Goal: Task Accomplishment & Management: Complete application form

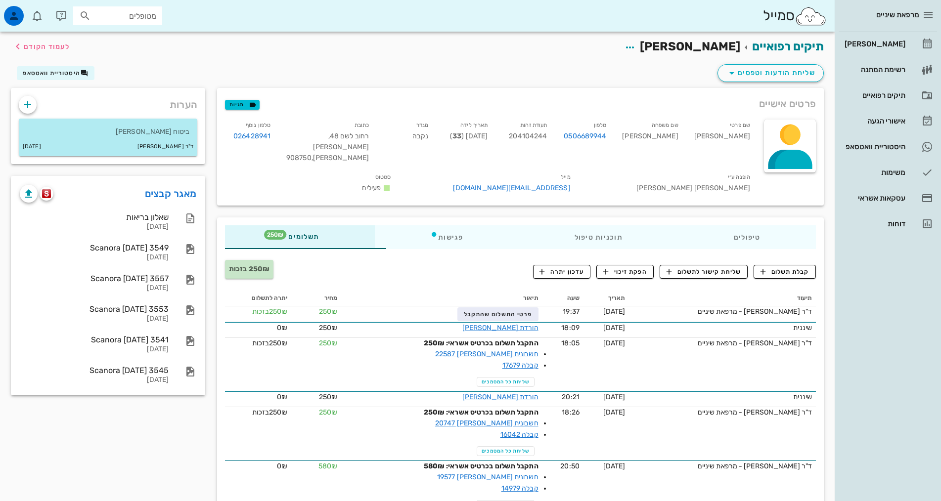
scroll to position [49, 0]
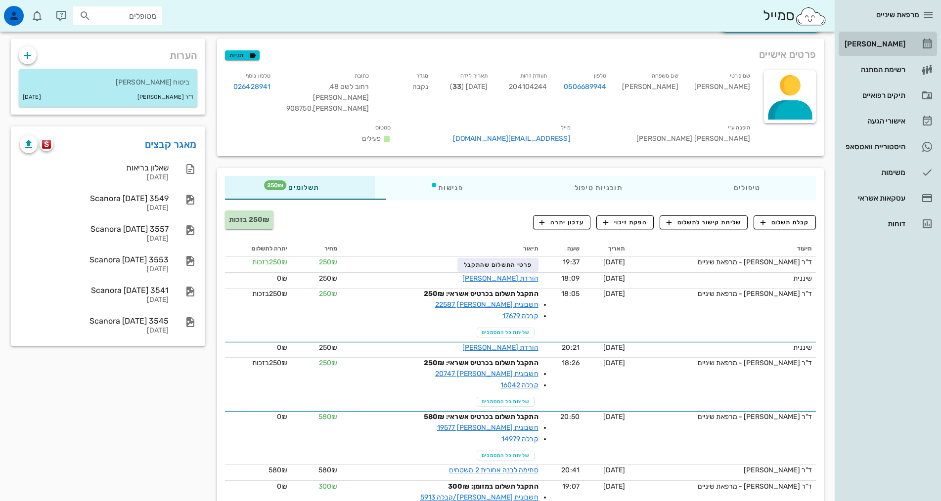
click at [892, 46] on div "[PERSON_NAME]" at bounding box center [873, 44] width 63 height 8
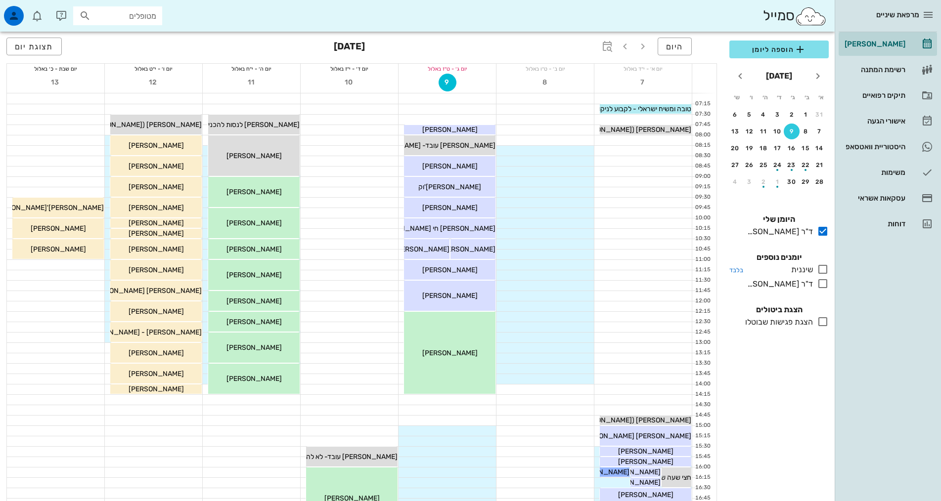
click at [820, 268] on icon at bounding box center [823, 269] width 12 height 12
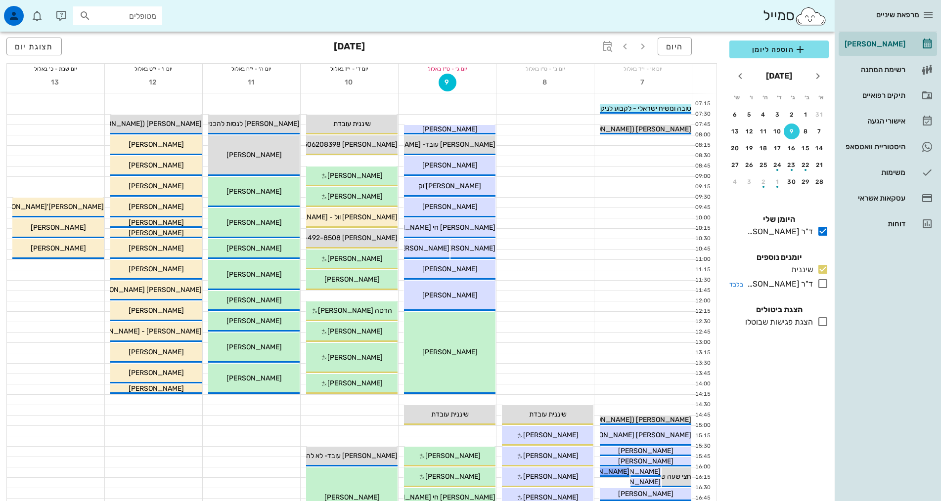
click at [823, 281] on icon at bounding box center [823, 284] width 12 height 12
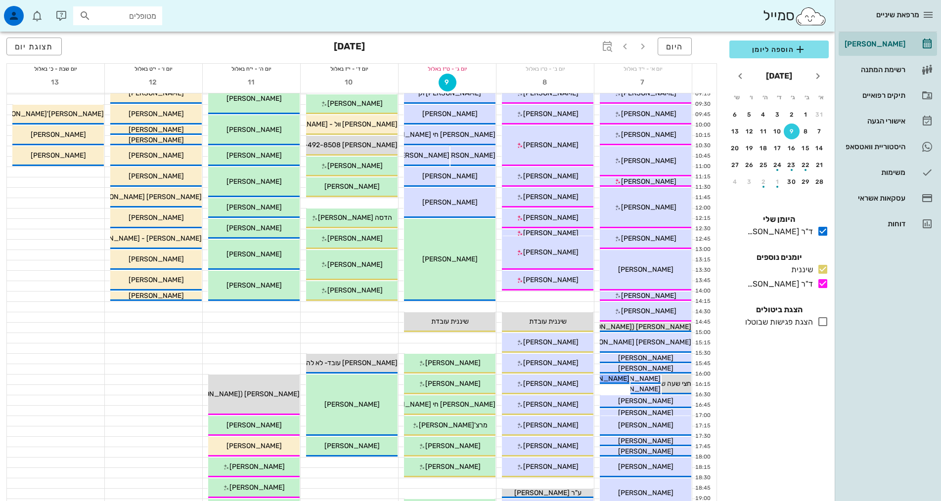
scroll to position [198, 0]
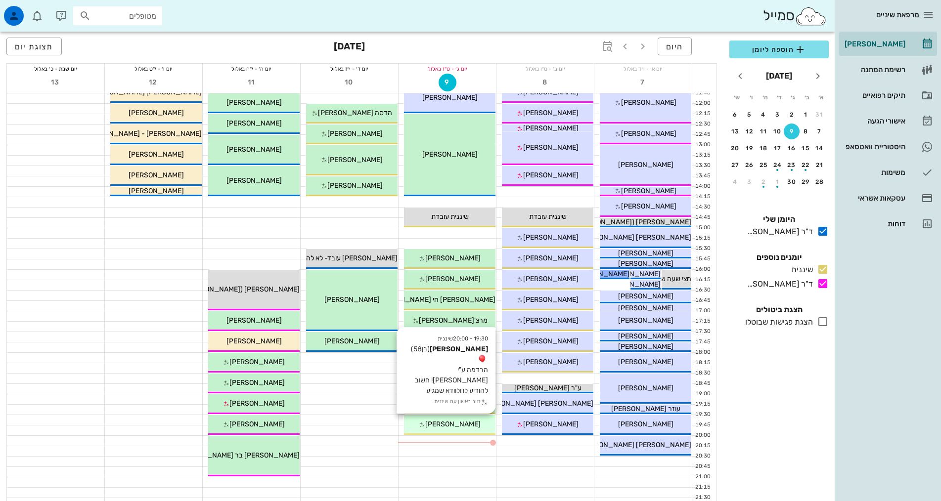
click at [460, 429] on div "[PERSON_NAME]" at bounding box center [449, 424] width 91 height 10
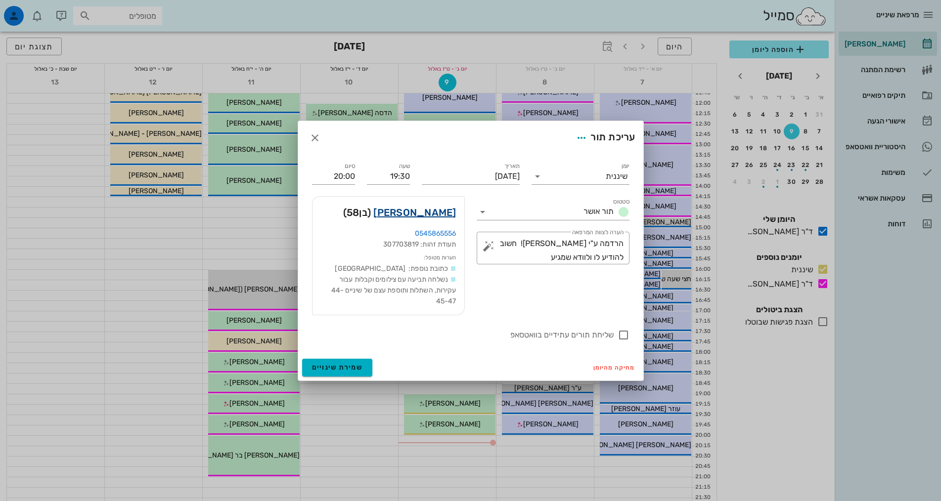
click at [433, 212] on link "[PERSON_NAME]" at bounding box center [414, 213] width 83 height 16
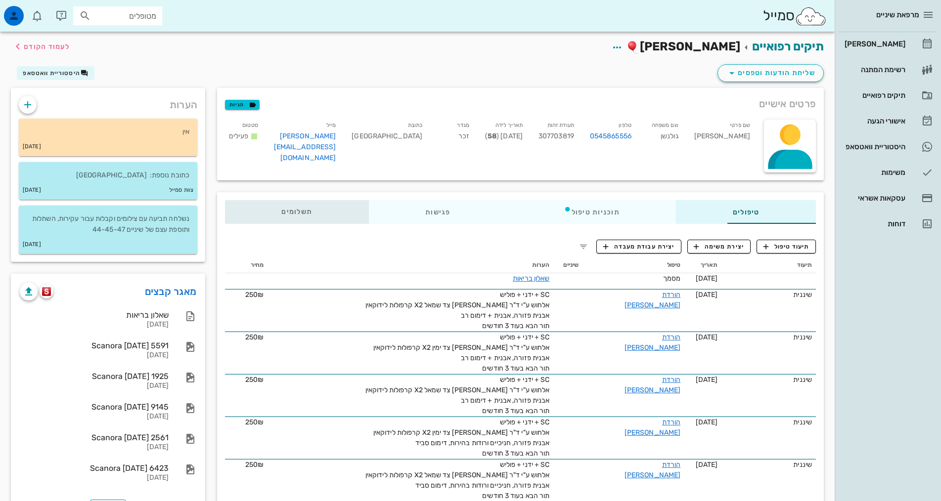
click at [281, 209] on span "תשלומים 0₪" at bounding box center [296, 212] width 31 height 7
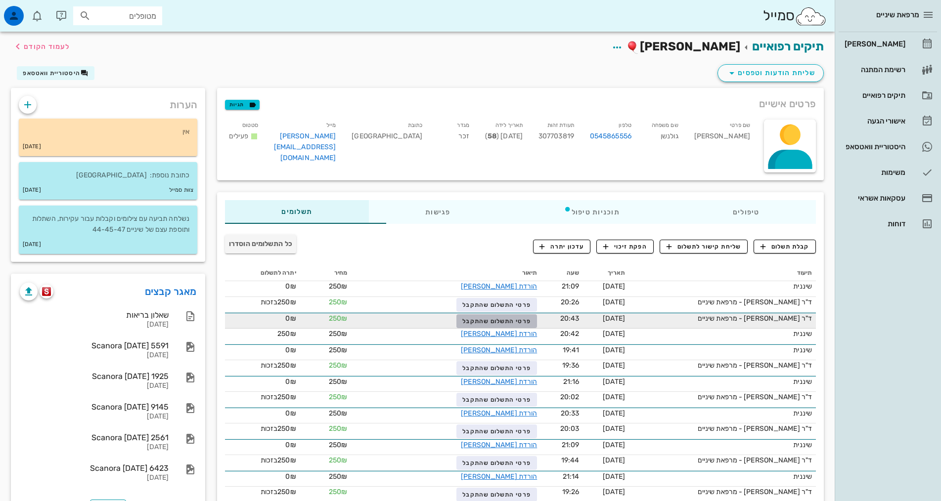
click at [462, 324] on span "פרטי התשלום שהתקבל" at bounding box center [496, 321] width 68 height 7
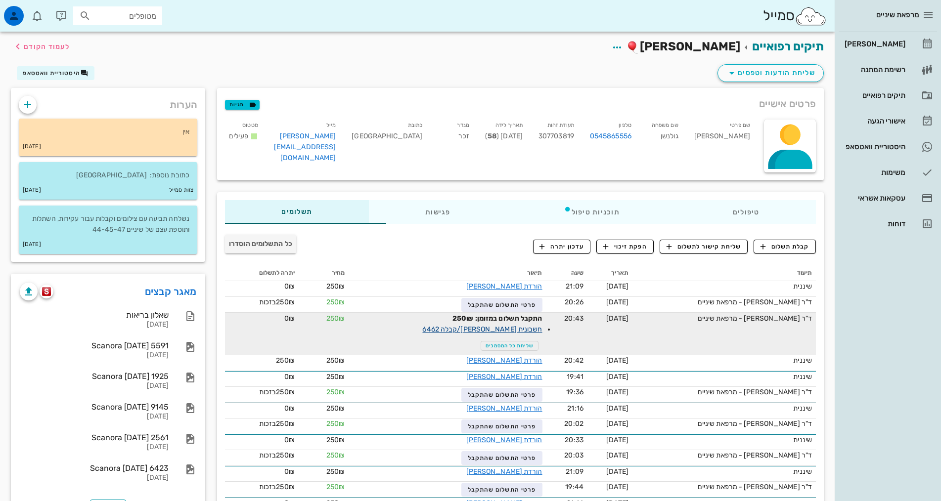
click at [484, 328] on link "חשבונית [PERSON_NAME]/קבלה 6462" at bounding box center [482, 329] width 120 height 8
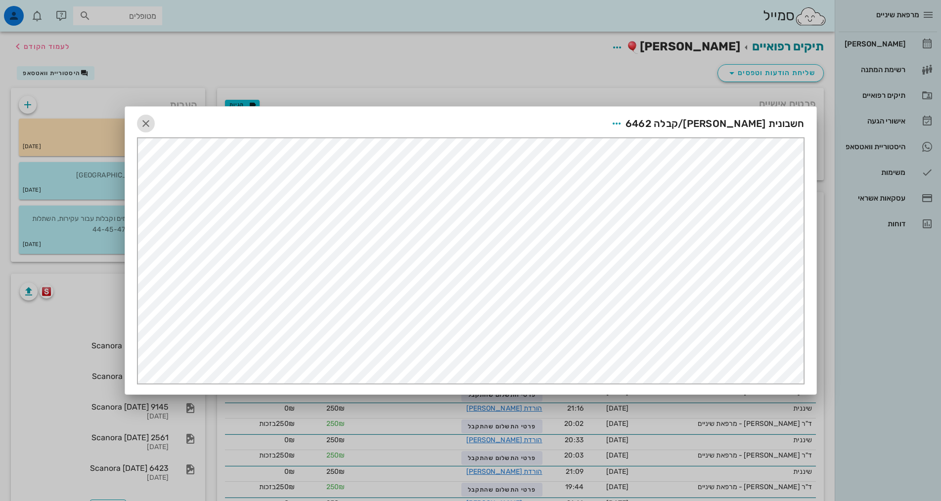
click at [143, 124] on icon "button" at bounding box center [146, 124] width 12 height 12
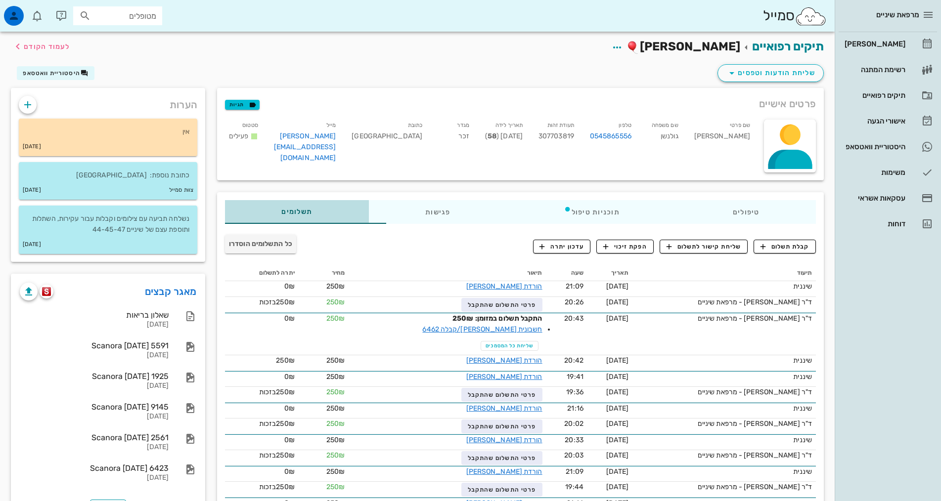
click at [288, 213] on div "תשלומים 0₪" at bounding box center [297, 212] width 144 height 24
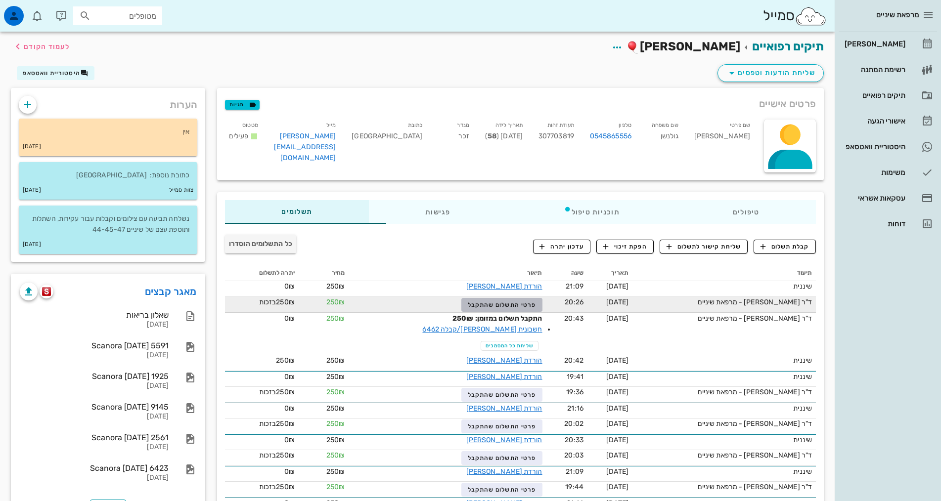
click at [473, 302] on span "פרטי התשלום שהתקבל" at bounding box center [502, 304] width 68 height 7
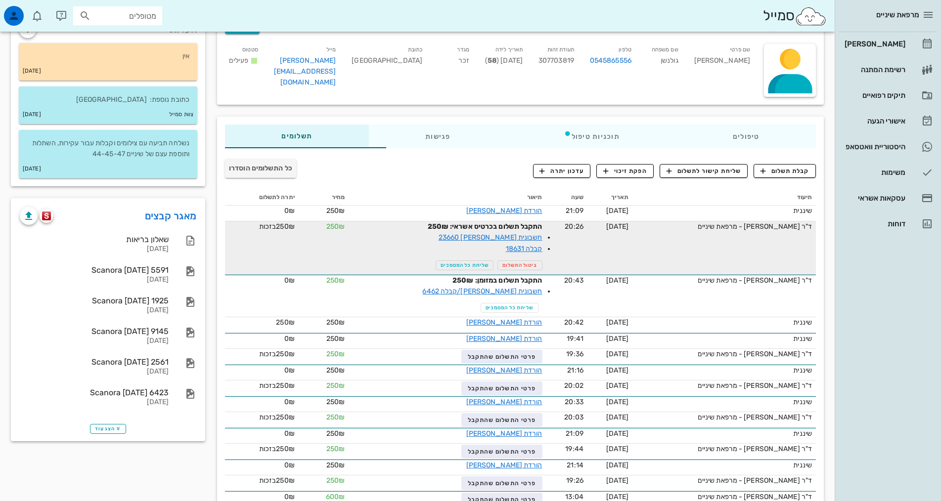
scroll to position [99, 0]
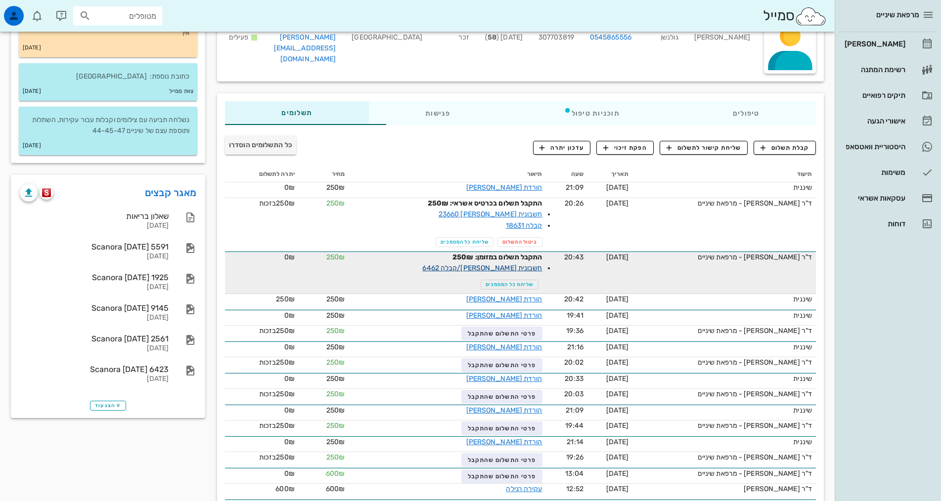
click at [473, 267] on link "חשבונית [PERSON_NAME]/קבלה 6462" at bounding box center [482, 268] width 120 height 8
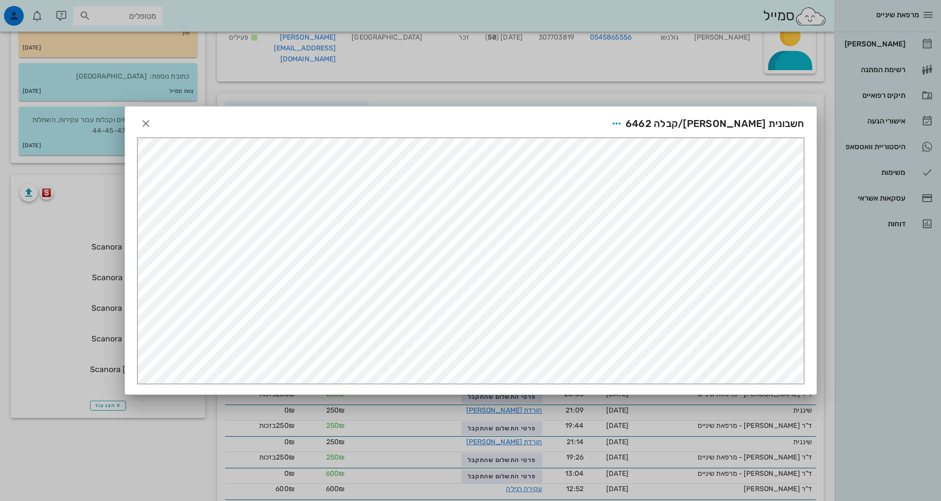
scroll to position [0, 0]
click at [137, 119] on span "button" at bounding box center [146, 124] width 18 height 12
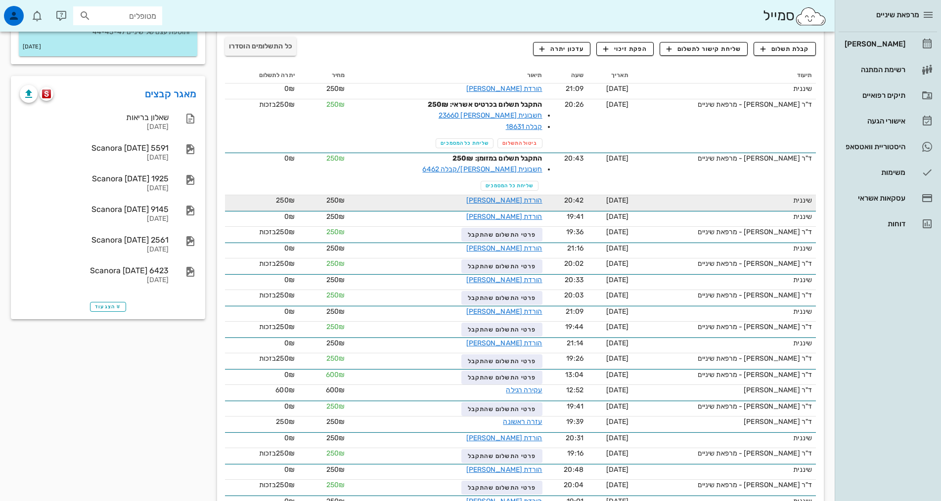
scroll to position [49, 0]
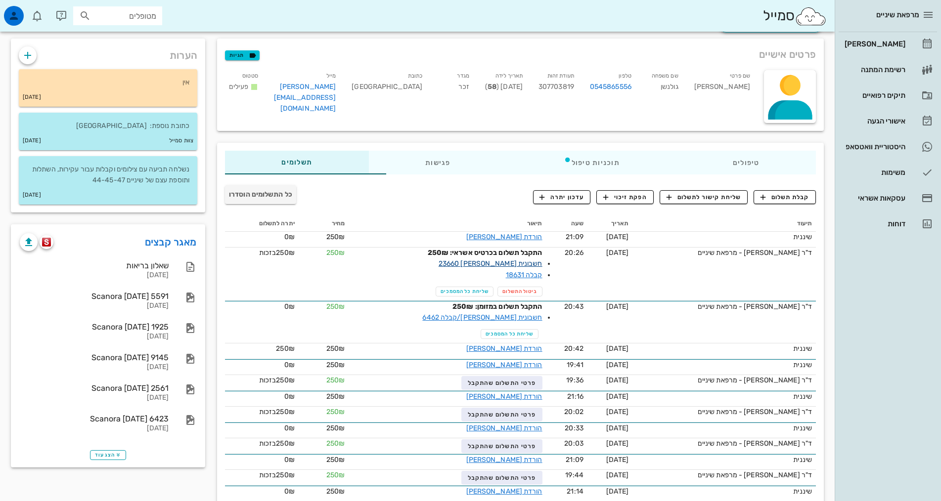
click at [463, 261] on link "חשבונית [PERSON_NAME] 23660" at bounding box center [490, 263] width 104 height 8
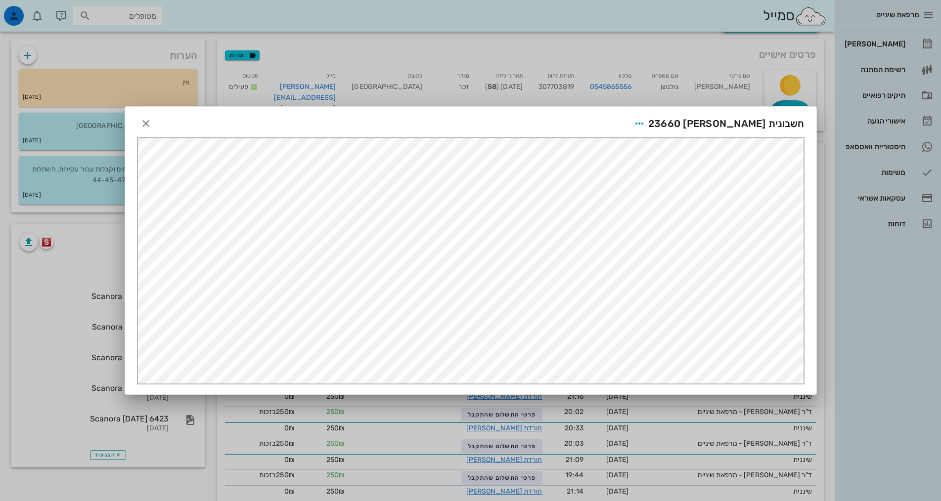
scroll to position [0, 0]
click at [645, 123] on icon "button" at bounding box center [639, 124] width 12 height 12
click at [645, 121] on icon "button" at bounding box center [639, 124] width 12 height 12
click at [696, 152] on div "הדפסה" at bounding box center [682, 147] width 55 height 9
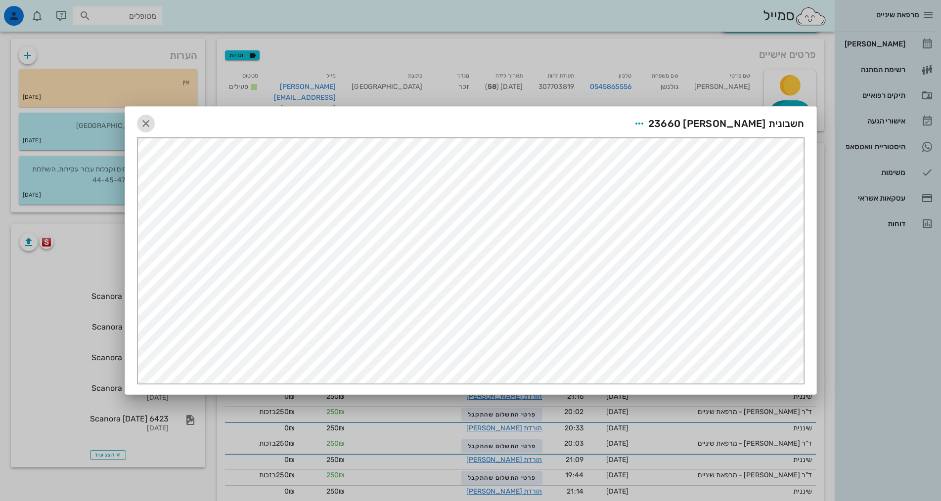
click at [144, 123] on icon "button" at bounding box center [146, 124] width 12 height 12
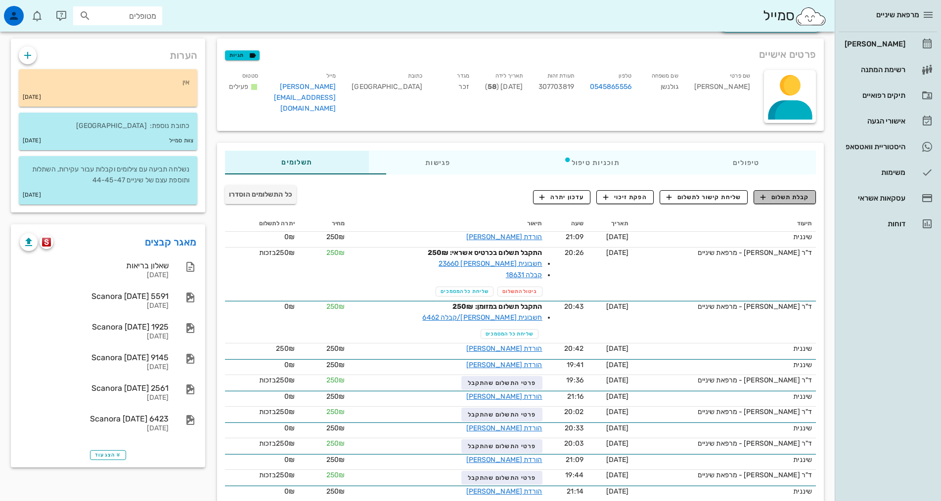
click at [810, 199] on button "קבלת תשלום" at bounding box center [784, 197] width 62 height 14
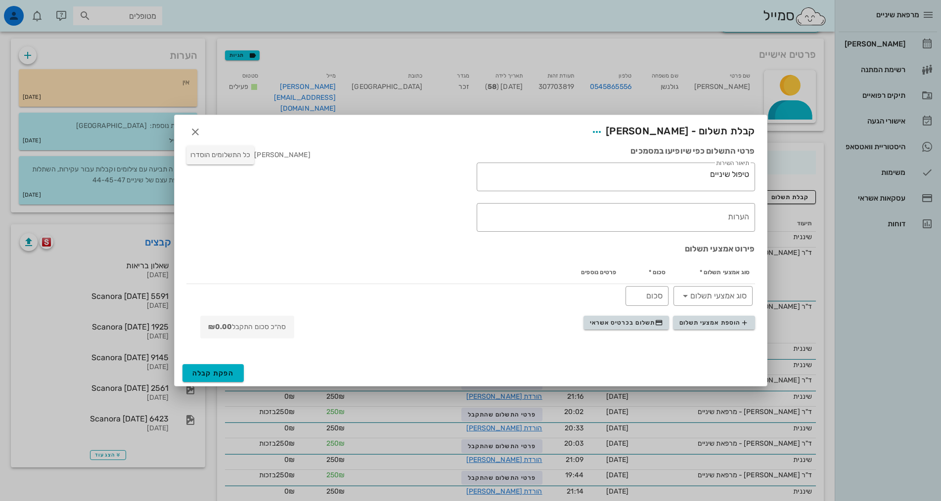
click at [633, 314] on div "הוספת אמצעי תשלום תשלום בכרטיס אשראי סה״כ סכום התקבל ₪0.00" at bounding box center [470, 329] width 580 height 31
click at [630, 324] on span "תשלום בכרטיס אשראי" at bounding box center [626, 323] width 73 height 8
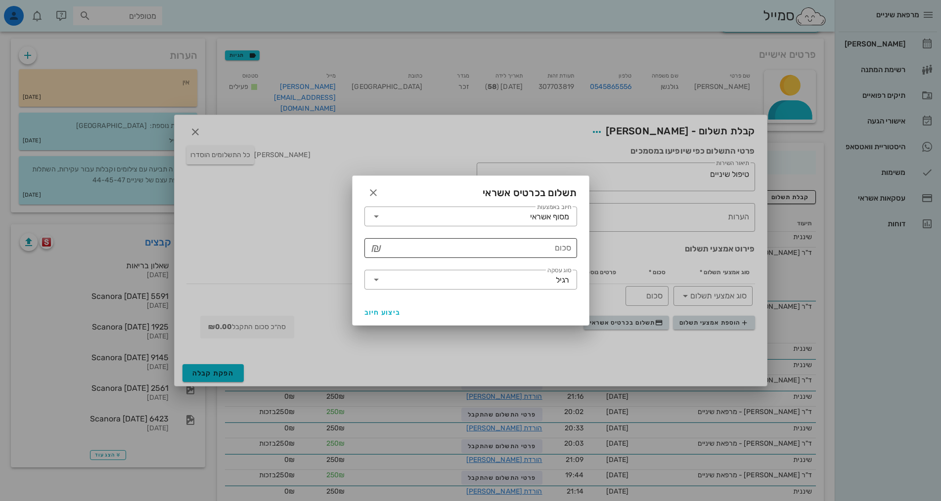
click at [559, 248] on div "סכום" at bounding box center [477, 248] width 187 height 20
type input "250"
click at [384, 312] on span "ביצוע חיוב" at bounding box center [382, 312] width 37 height 8
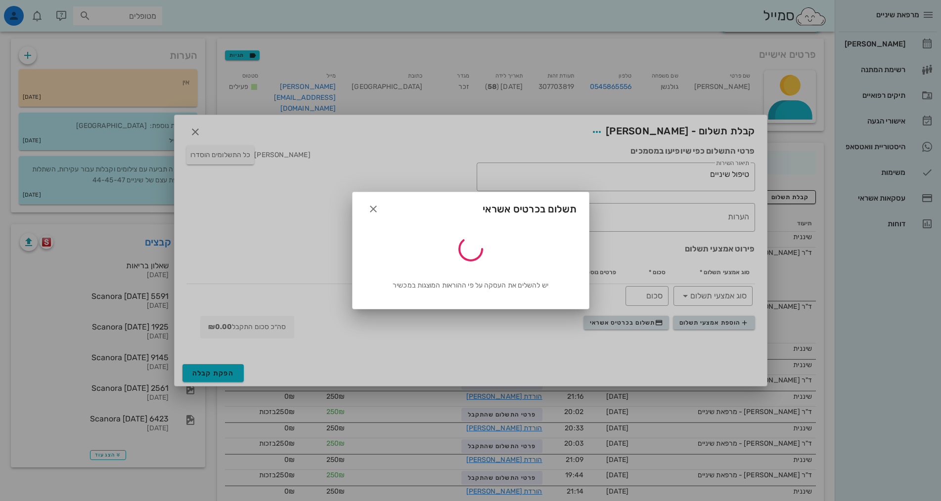
type input "250"
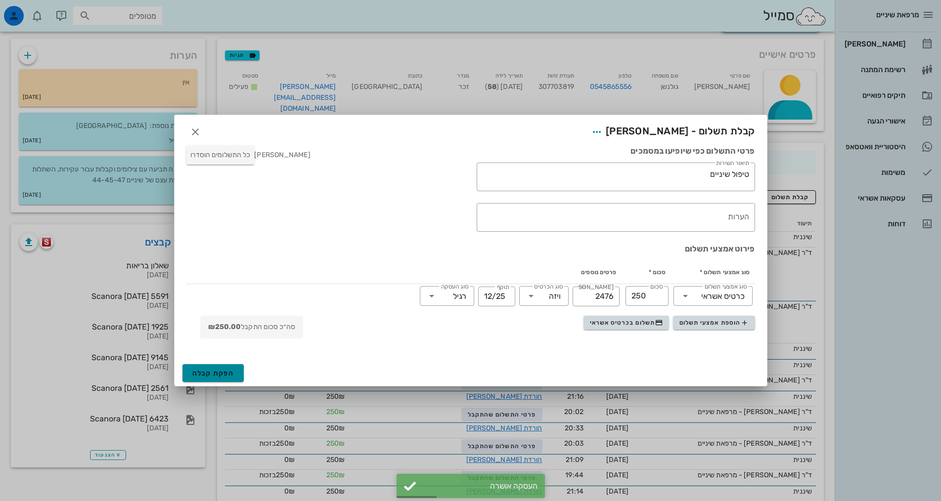
click at [201, 375] on span "הפקת קבלה" at bounding box center [213, 373] width 42 height 8
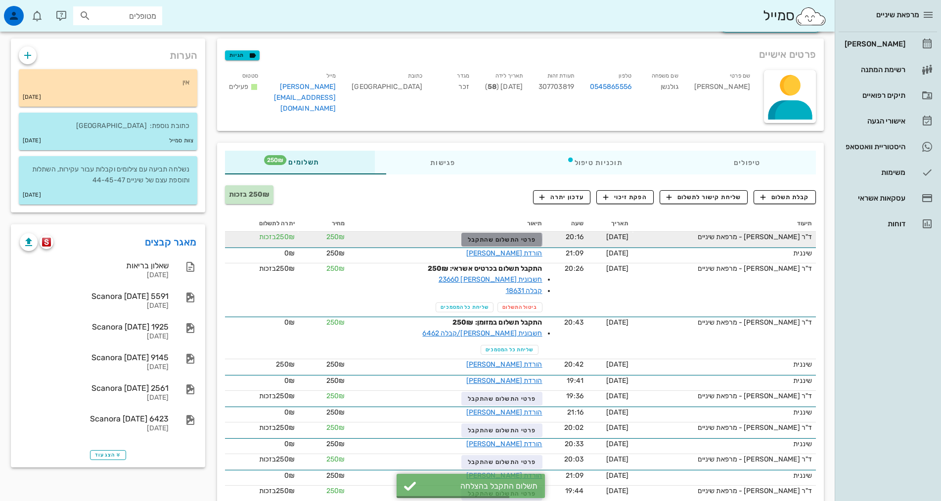
click at [485, 240] on span "פרטי התשלום שהתקבל" at bounding box center [502, 239] width 68 height 7
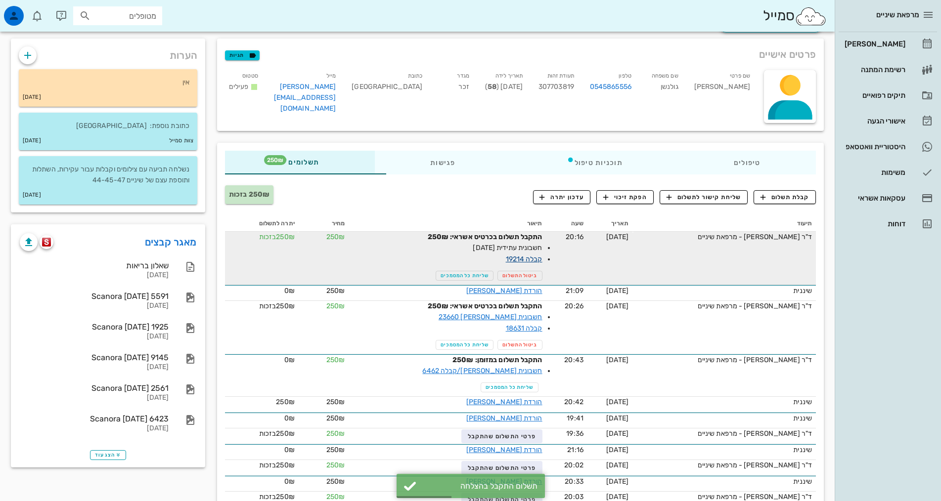
click at [506, 257] on link "קבלה 19214" at bounding box center [524, 259] width 37 height 8
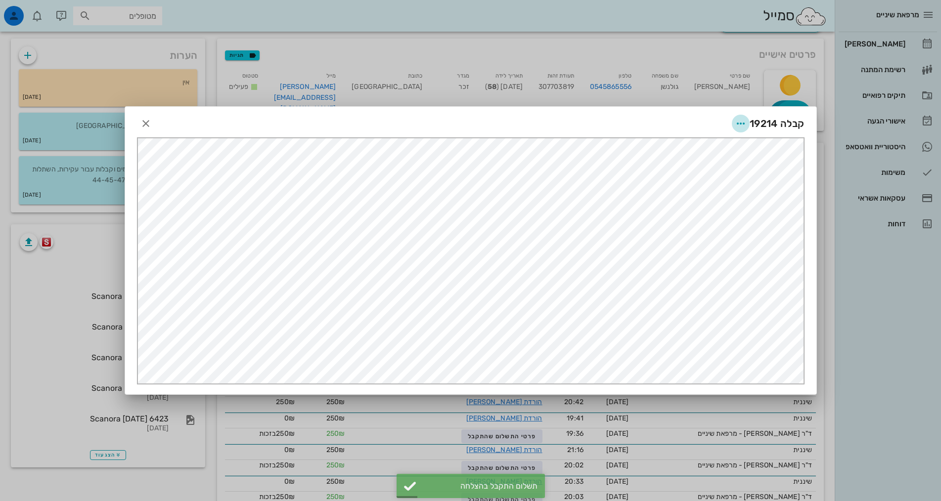
click at [741, 125] on icon "button" at bounding box center [740, 124] width 12 height 12
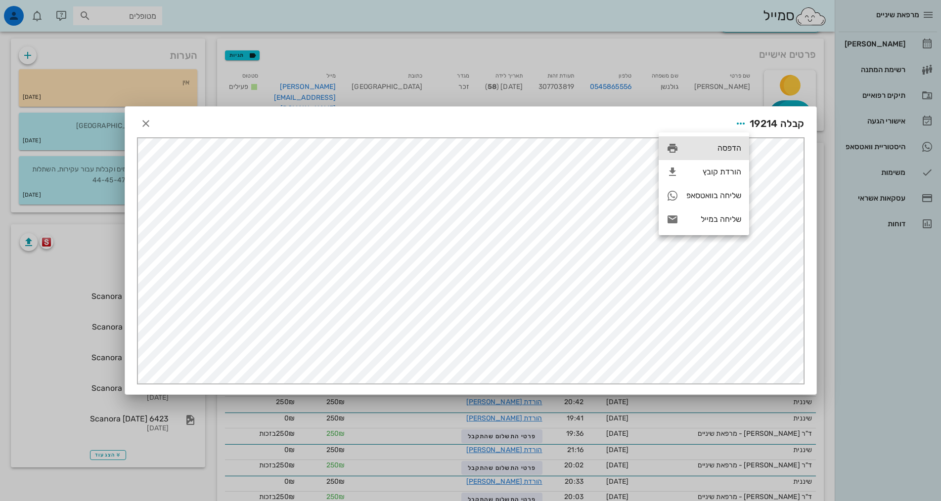
click at [733, 148] on div "הדפסה" at bounding box center [713, 147] width 55 height 9
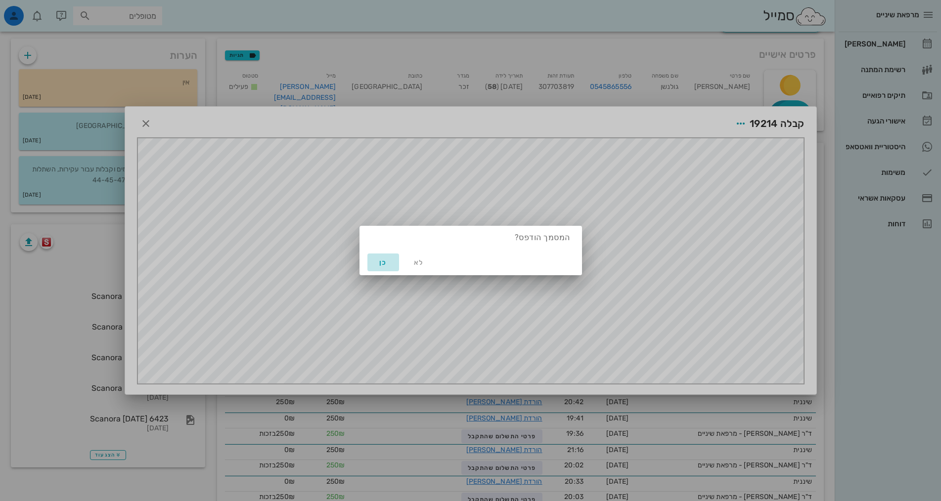
click at [381, 262] on span "כן" at bounding box center [383, 262] width 24 height 8
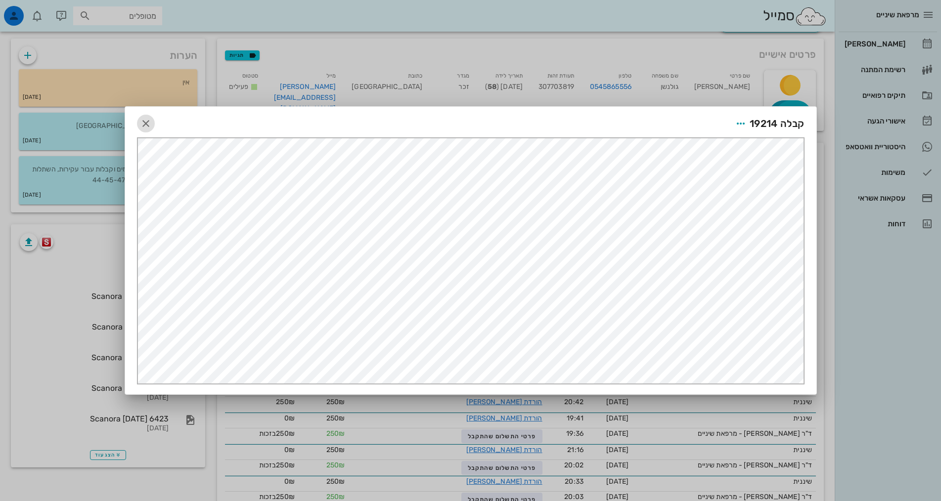
click at [147, 125] on icon "button" at bounding box center [146, 124] width 12 height 12
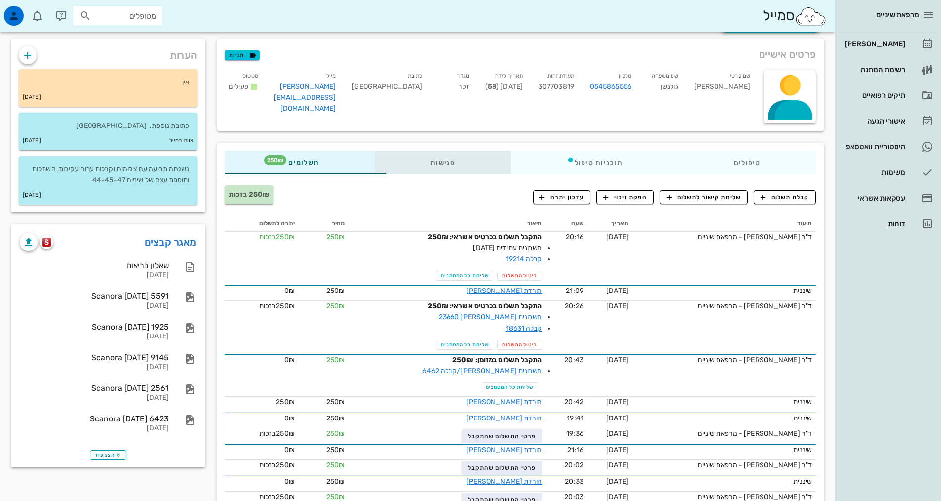
click at [424, 157] on div "פגישות" at bounding box center [443, 163] width 136 height 24
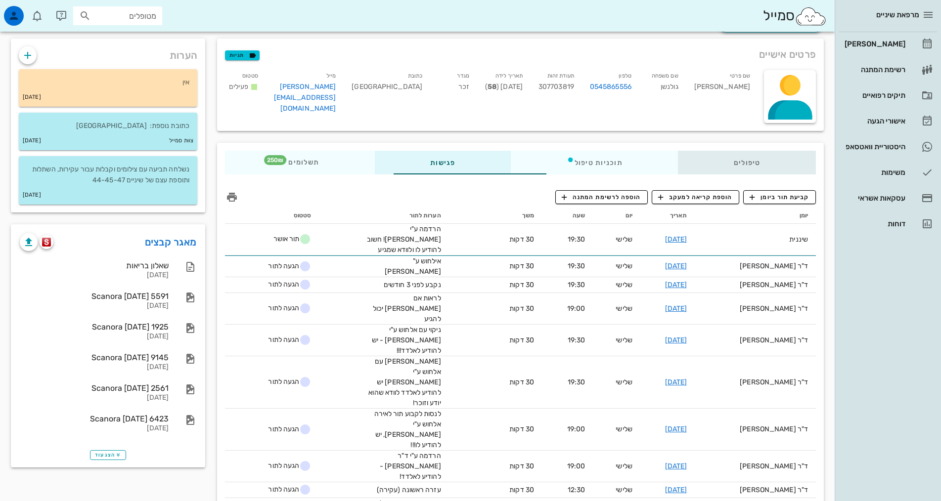
click at [778, 163] on div "טיפולים" at bounding box center [747, 163] width 138 height 24
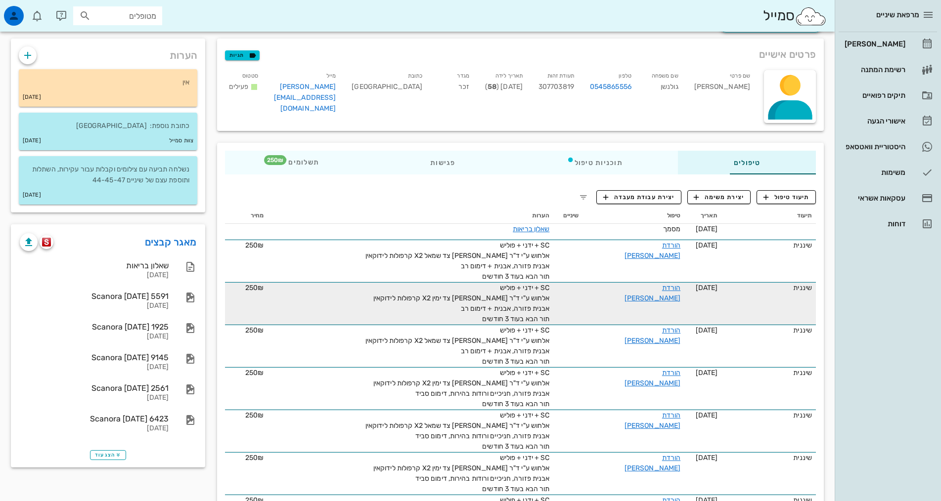
click at [495, 308] on span "SC + ידני + פוליש אלחוש ע"י ד"ר [PERSON_NAME] צד ימין X2 קרפולות לידוקאין אבנית…" at bounding box center [461, 304] width 176 height 40
click at [470, 318] on span "SC + ידני + פוליש אלחוש ע"י ד"ר [PERSON_NAME] צד ימין X2 קרפולות לידוקאין אבנית…" at bounding box center [461, 304] width 176 height 40
drag, startPoint x: 450, startPoint y: 319, endPoint x: 549, endPoint y: 290, distance: 103.5
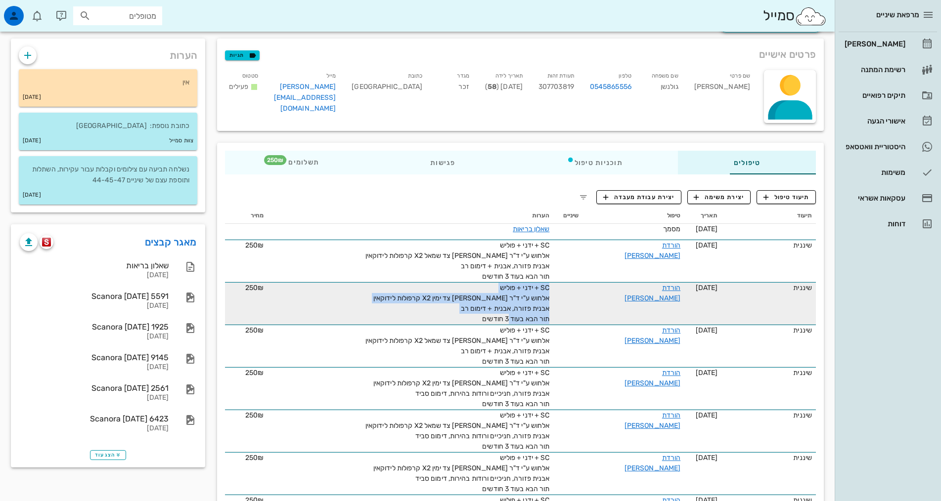
click at [549, 290] on tr "שיננית [DATE] הורדת [PERSON_NAME] SC + ידני + פוליש אלחוש ע"י ד"ר [PERSON_NAME]…" at bounding box center [520, 303] width 591 height 43
click at [508, 298] on span "SC + ידני + פוליש אלחוש ע"י ד"ר [PERSON_NAME] צד ימין X2 קרפולות לידוקאין אבנית…" at bounding box center [461, 304] width 176 height 40
copy span "SC + ידני + פוליש אלחוש ע"י ד"ר [PERSON_NAME] צד ימין X2 קרפולות לידוקאין אבנית…"
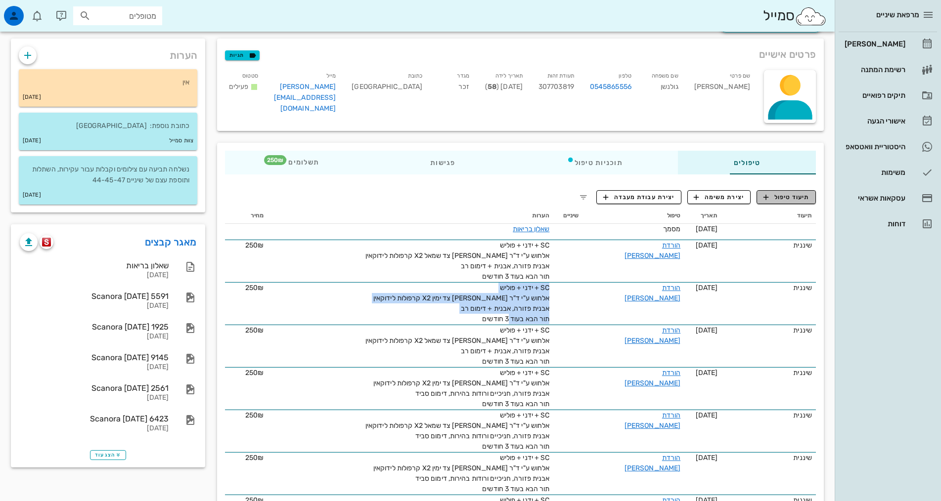
click at [783, 200] on span "תיעוד טיפול" at bounding box center [786, 197] width 46 height 9
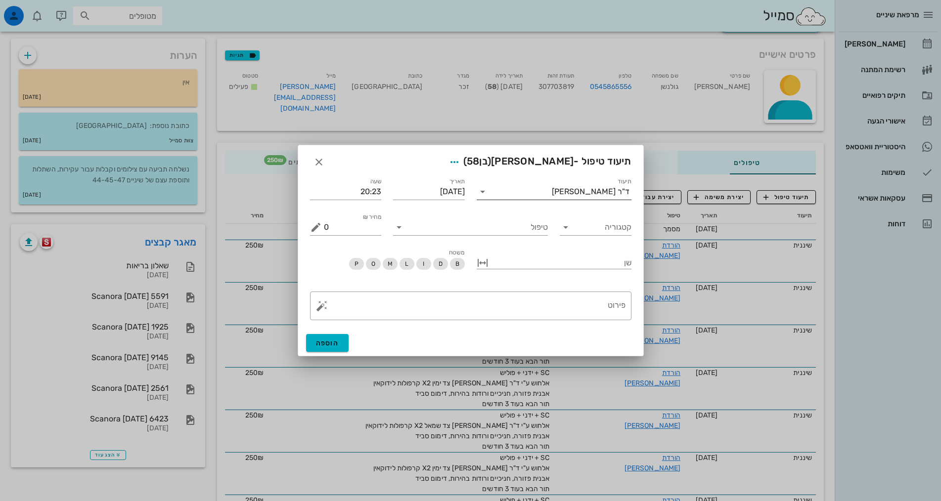
click at [586, 190] on div "ד"ר [PERSON_NAME]" at bounding box center [591, 191] width 78 height 9
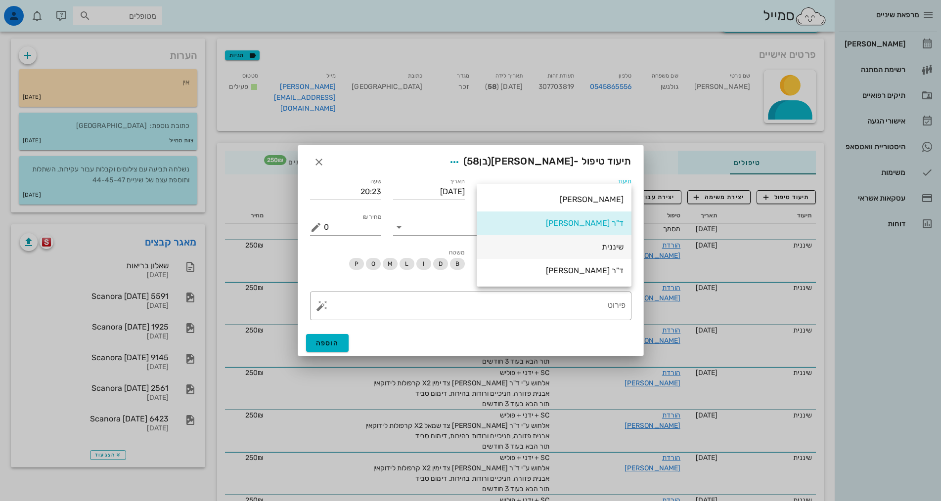
click at [621, 246] on div "שיננית" at bounding box center [553, 246] width 139 height 9
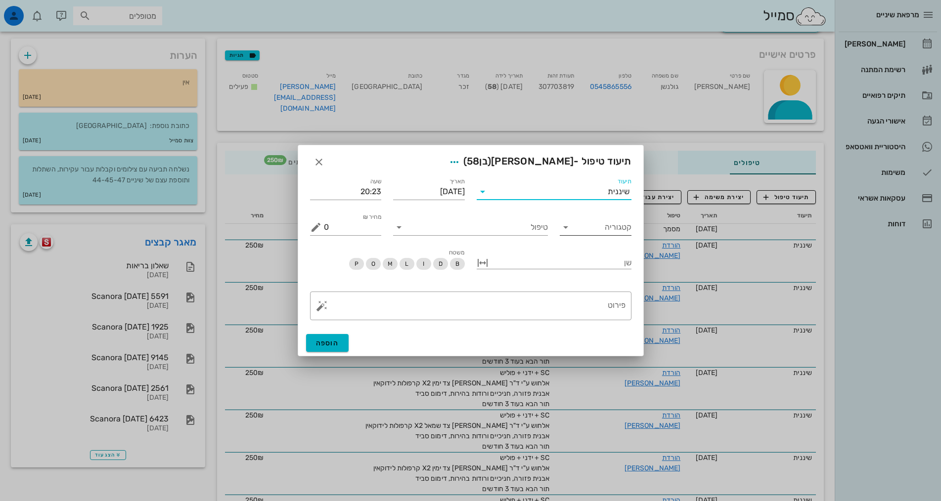
click at [590, 226] on input "קטגוריה" at bounding box center [603, 227] width 56 height 16
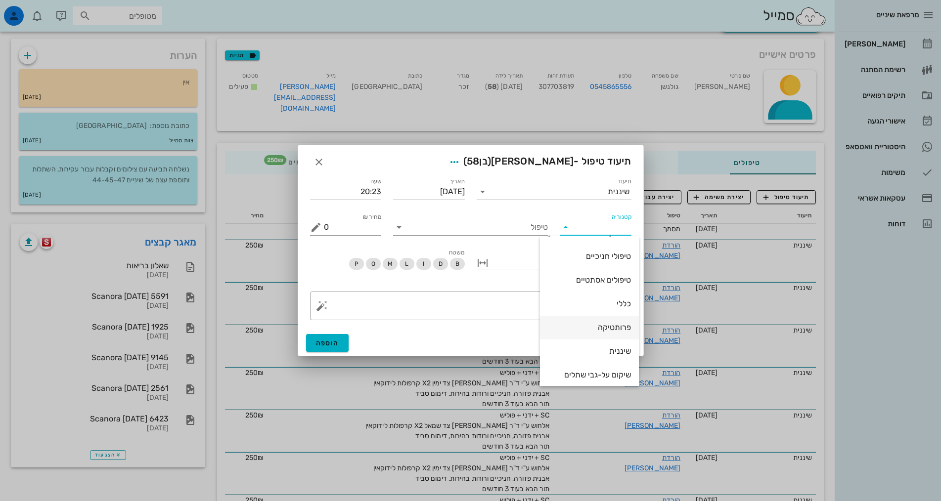
scroll to position [95, 0]
click at [611, 325] on div "שיננית" at bounding box center [589, 322] width 83 height 9
type input "שיננית"
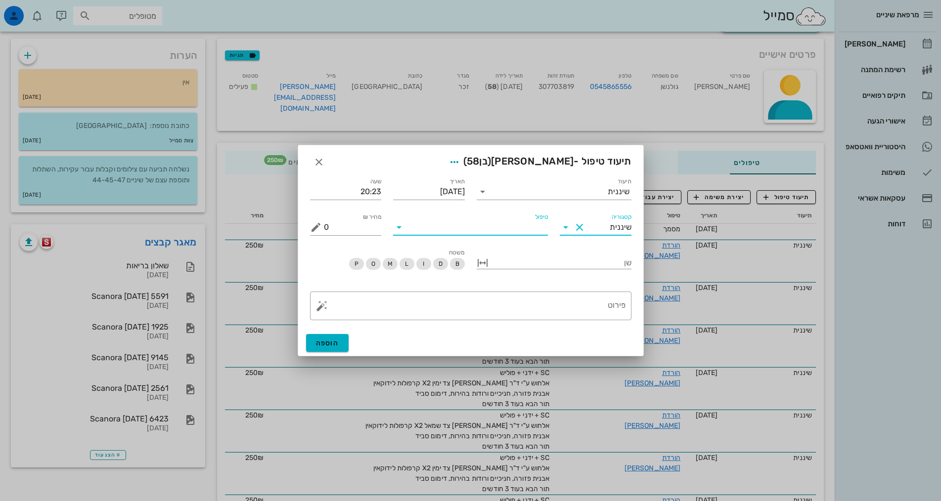
click at [537, 226] on input "טיפול" at bounding box center [477, 227] width 141 height 16
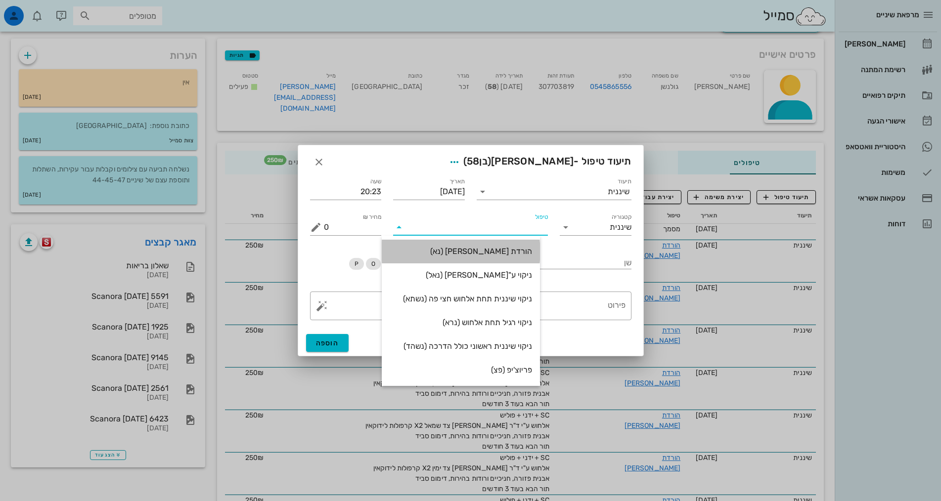
click at [526, 256] on div "הורדת [PERSON_NAME] (נא)" at bounding box center [460, 251] width 142 height 9
type input "250"
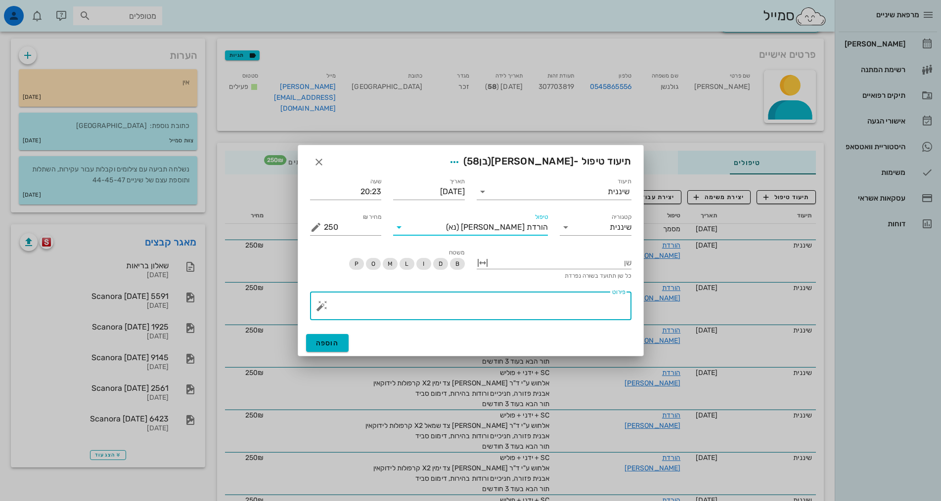
click at [569, 308] on textarea "פירוט" at bounding box center [474, 309] width 301 height 24
paste textarea "SC + ידני + פוליש אלחוש ע"י ד"ר [PERSON_NAME] צד ימין X2 קרפולות לידוקאין אבנית…"
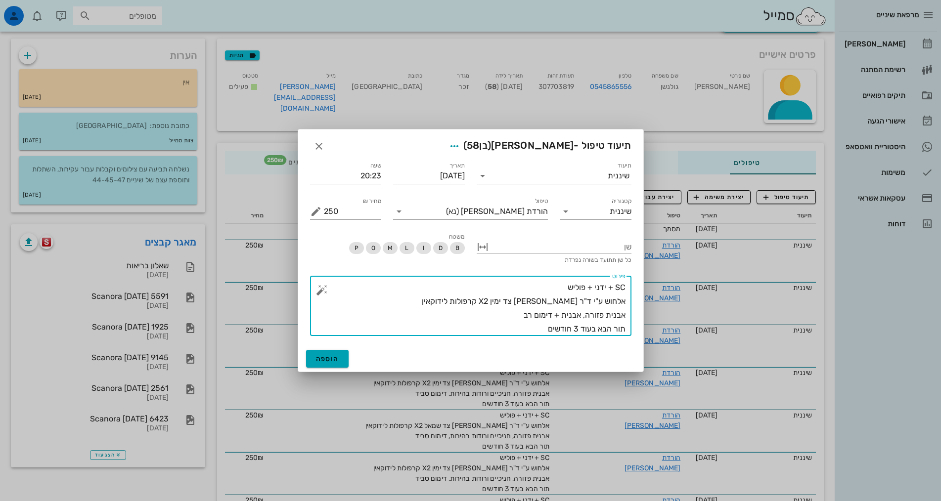
type textarea "SC + ידני + פוליש אלחוש ע"י ד"ר [PERSON_NAME] צד ימין X2 קרפולות לידוקאין אבנית…"
drag, startPoint x: 336, startPoint y: 360, endPoint x: 337, endPoint y: 351, distance: 9.0
click at [337, 358] on span "הוספה" at bounding box center [327, 359] width 23 height 8
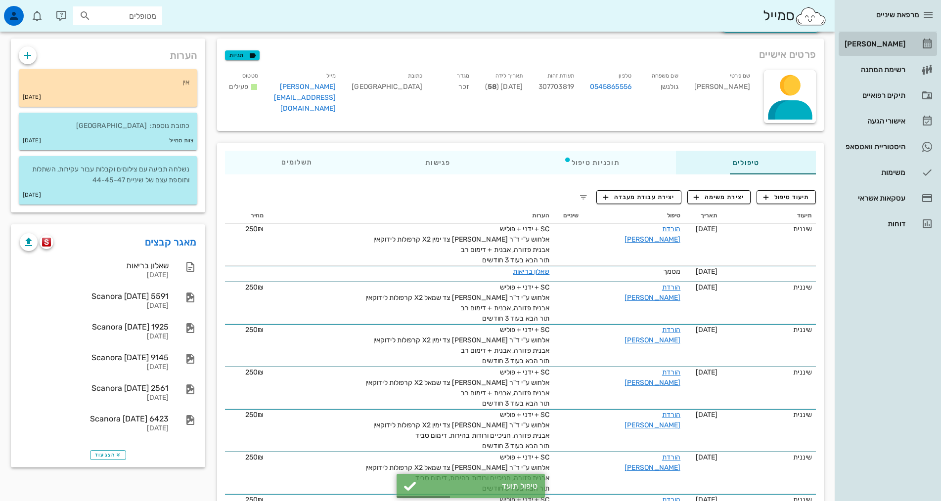
click at [886, 45] on div "[PERSON_NAME]" at bounding box center [873, 44] width 63 height 8
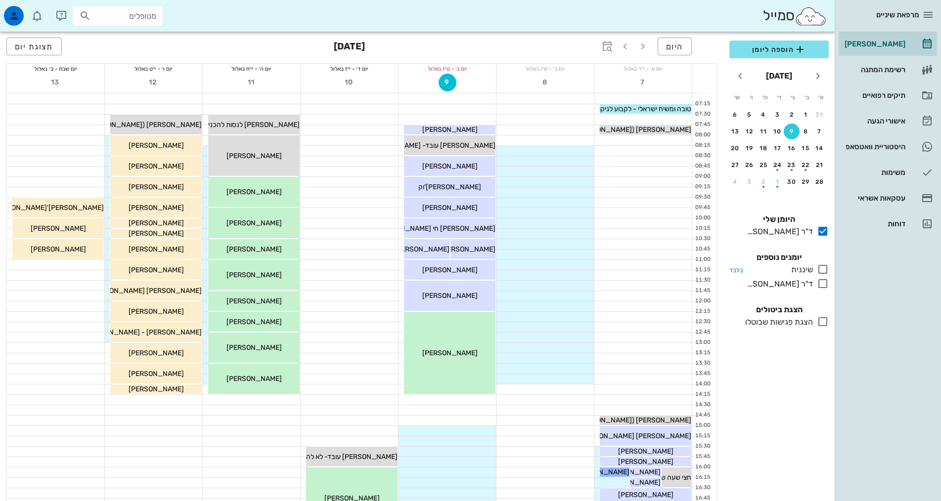
click at [823, 270] on icon at bounding box center [823, 269] width 12 height 12
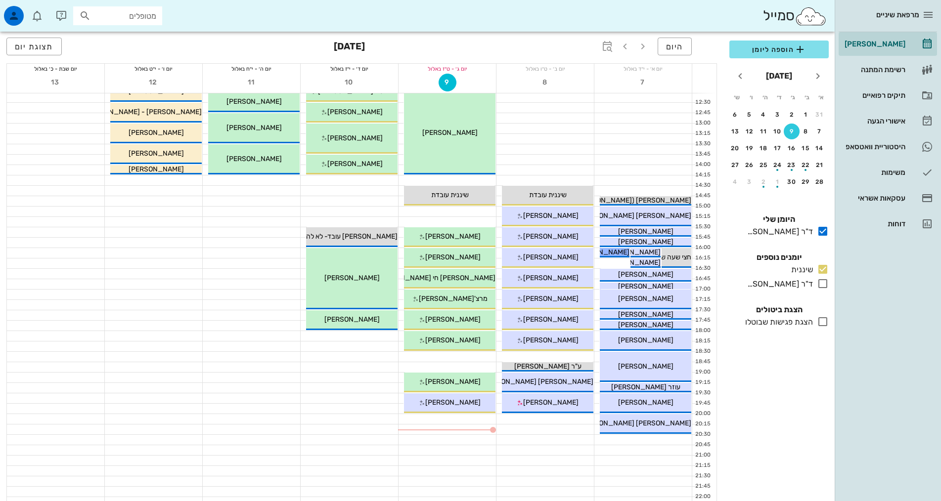
scroll to position [297, 0]
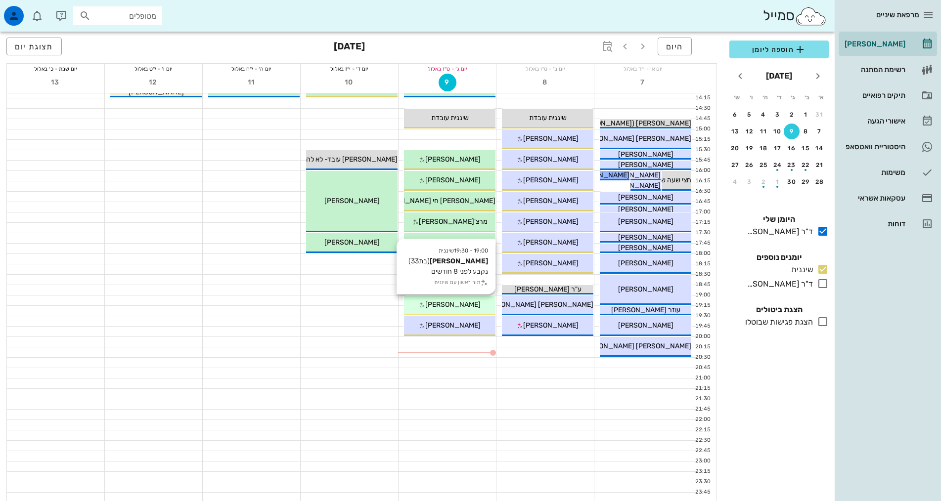
click at [452, 305] on span "[PERSON_NAME]" at bounding box center [452, 305] width 55 height 8
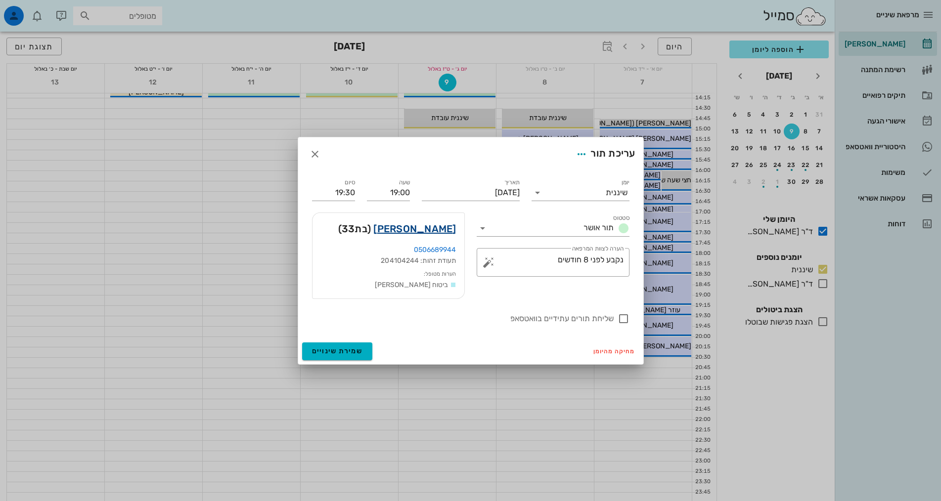
click at [438, 229] on link "[PERSON_NAME]" at bounding box center [414, 229] width 83 height 16
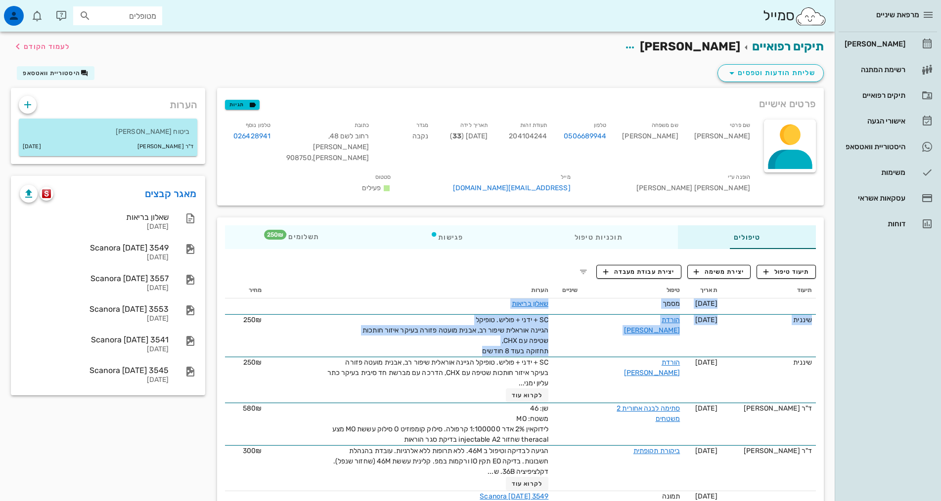
drag, startPoint x: 437, startPoint y: 324, endPoint x: 581, endPoint y: 271, distance: 153.2
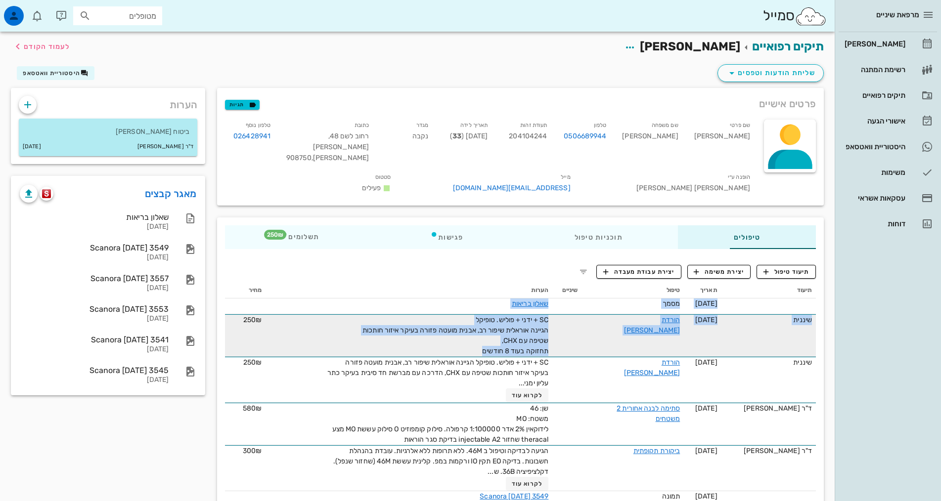
click at [504, 316] on span "SC + ידני + פוליש. טופיקל הגיינה אוראלית שיפור רב, אבנית מועטה פזורה בעיקר איזו…" at bounding box center [455, 336] width 186 height 40
click at [464, 325] on span "SC + ידני + פוליש. טופיקל הגיינה אוראלית שיפור רב, אבנית מועטה פזורה בעיקר איזו…" at bounding box center [455, 336] width 186 height 40
drag, startPoint x: 482, startPoint y: 326, endPoint x: 547, endPoint y: 294, distance: 72.3
click at [547, 314] on tr "שיננית [DATE] הורדת [PERSON_NAME] SC + ידני + פוליש. טופיקל הגיינה אוראלית שיפו…" at bounding box center [520, 335] width 591 height 43
copy span "SC + ידני + פוליש. טופיקל הגיינה אוראלית שיפור רב, אבנית מועטה פזורה בעיקר איזו…"
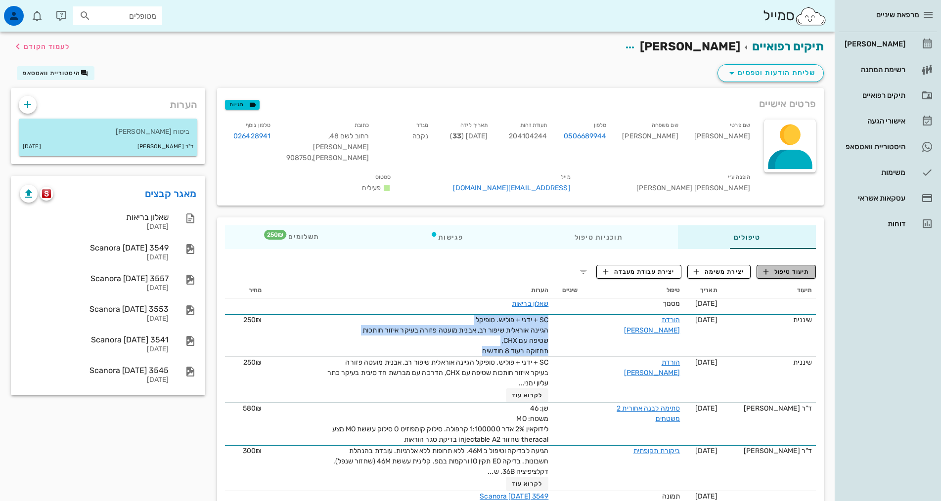
click at [786, 267] on span "תיעוד טיפול" at bounding box center [786, 271] width 46 height 9
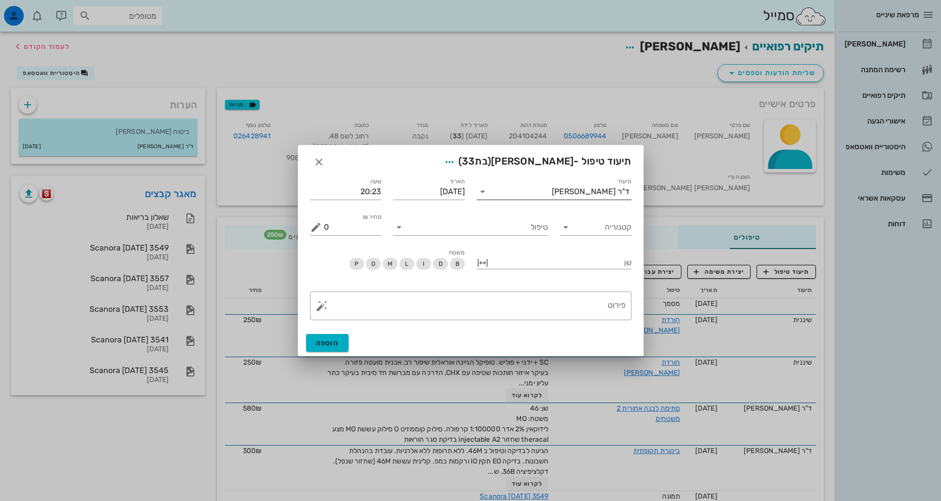
click at [597, 193] on div "ד"ר [PERSON_NAME]" at bounding box center [591, 191] width 78 height 9
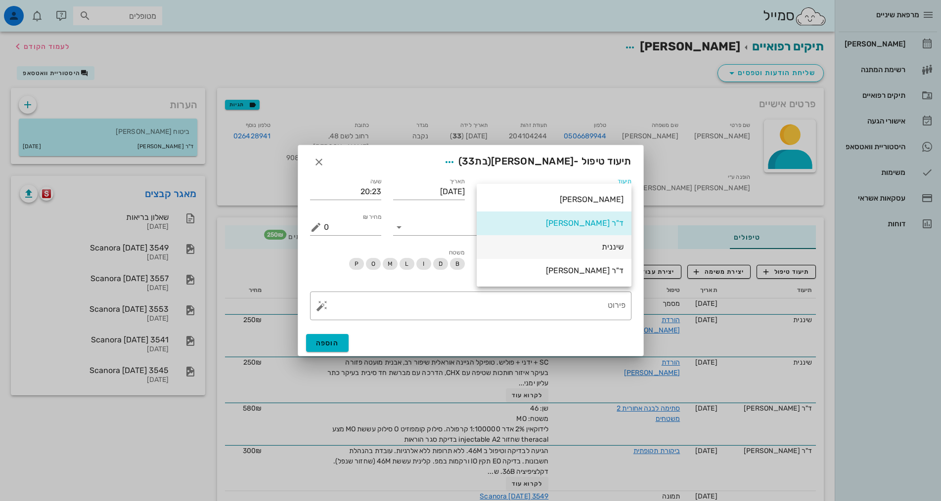
click at [604, 247] on div "שיננית" at bounding box center [553, 246] width 139 height 9
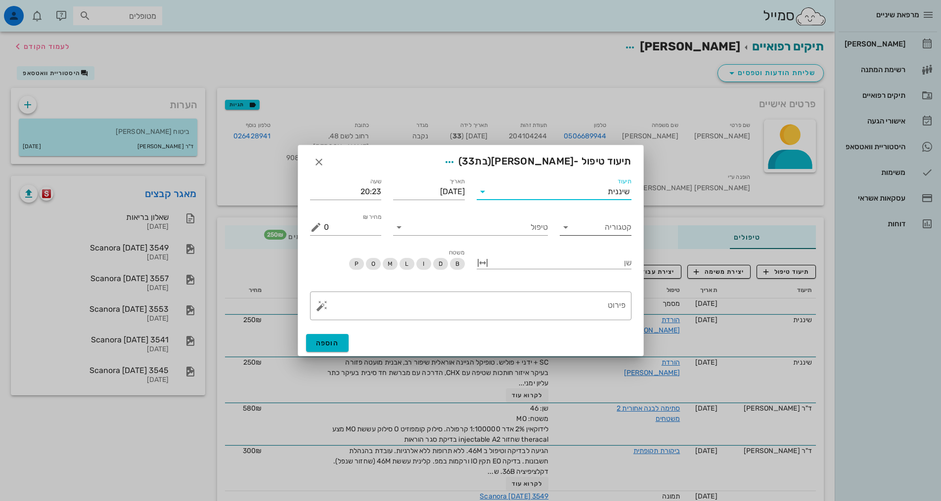
click at [602, 231] on input "קטגוריה" at bounding box center [603, 227] width 56 height 16
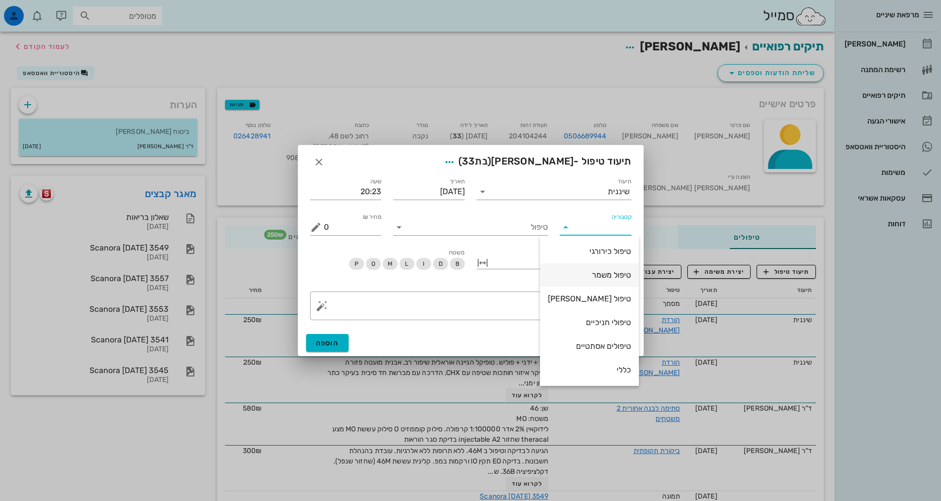
scroll to position [95, 0]
click at [607, 323] on div "שיננית" at bounding box center [589, 322] width 83 height 9
type input "שיננית"
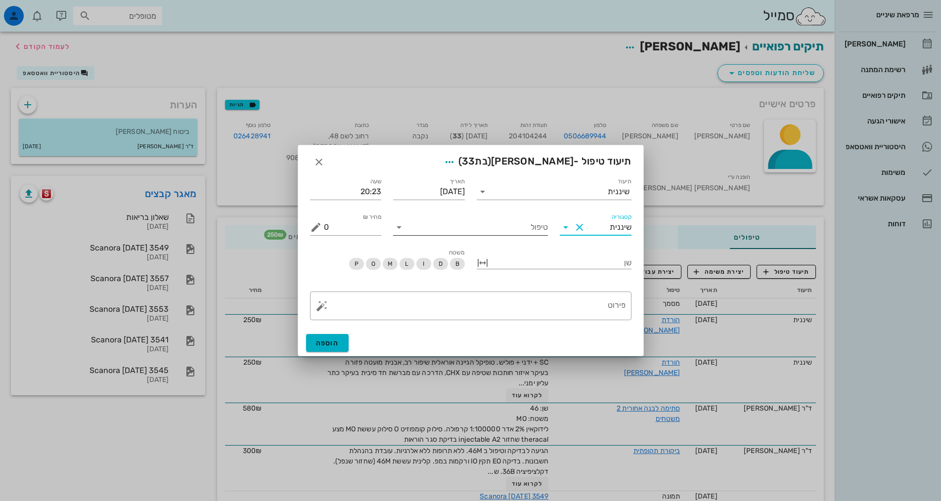
click at [524, 229] on input "טיפול" at bounding box center [477, 227] width 141 height 16
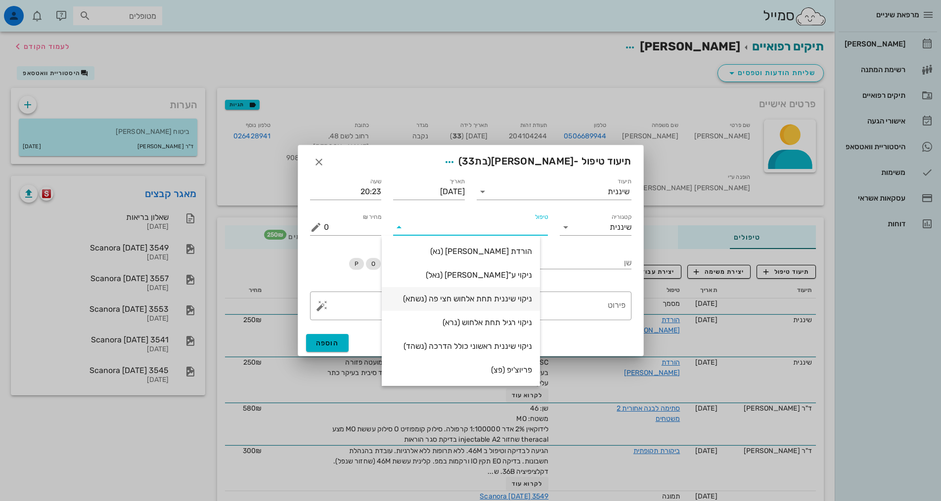
click at [473, 299] on div "ניקוי שיננית תחת אלחוש חצי פה (נשתא)" at bounding box center [460, 298] width 142 height 9
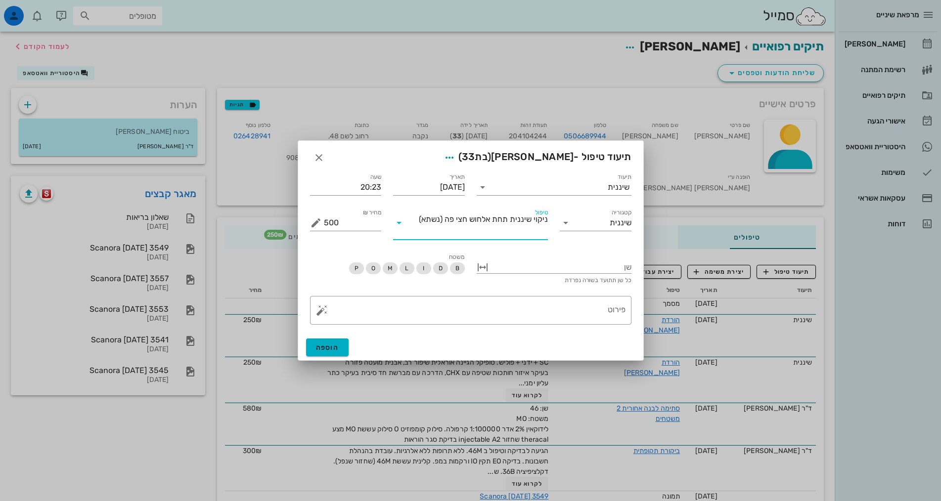
click at [517, 231] on input "טיפול" at bounding box center [477, 232] width 141 height 16
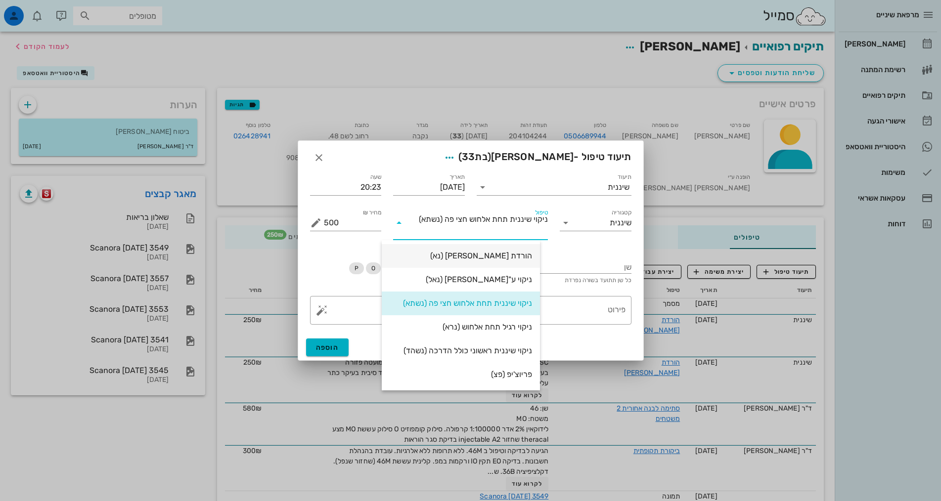
click at [520, 262] on div "הורדת [PERSON_NAME] (נא)" at bounding box center [460, 255] width 142 height 21
type input "250"
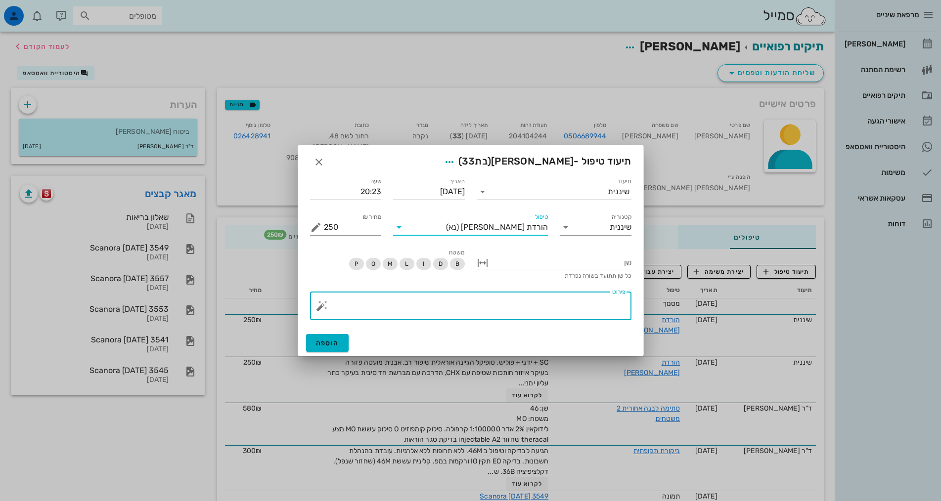
click at [528, 307] on textarea "פירוט" at bounding box center [474, 309] width 301 height 24
paste textarea "SC + ידני + פוליש. טופיקל הגיינה אוראלית שיפור רב, אבנית מועטה פזורה בעיקר איזו…"
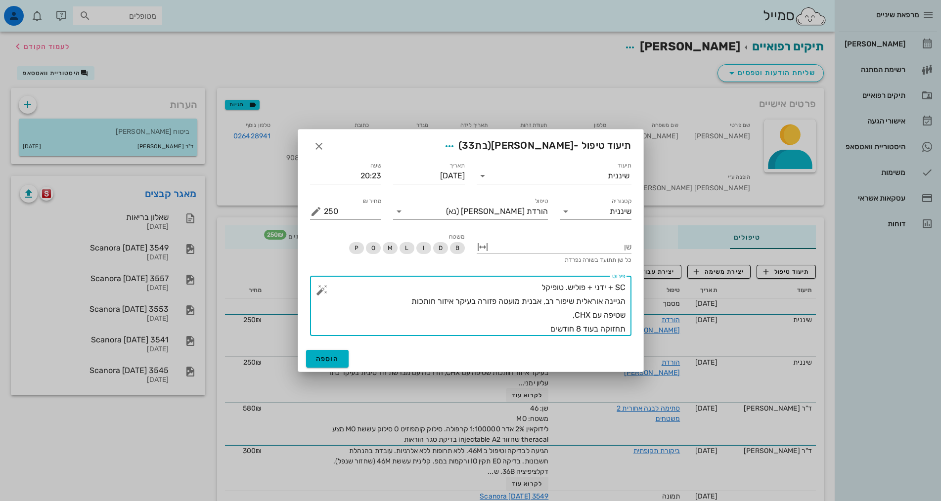
click at [396, 299] on textarea "SC + ידני + פוליש. טופיקל הגיינה אוראלית שיפור רב, אבנית מועטה פזורה בעיקר איזו…" at bounding box center [474, 308] width 301 height 55
click at [417, 301] on textarea "SC + ידני + פוליש. טופיקל הגיינה אוראלית שיפור רב, אבנית מועטה פזורה בעיקר איזו…" at bounding box center [474, 308] width 301 height 55
click at [398, 296] on textarea "SC + ידני + פוליש. טופיקל הגיינה אוראלית שיפור רב, אבנית מועטה פזורה בעיקר איזו…" at bounding box center [474, 308] width 301 height 55
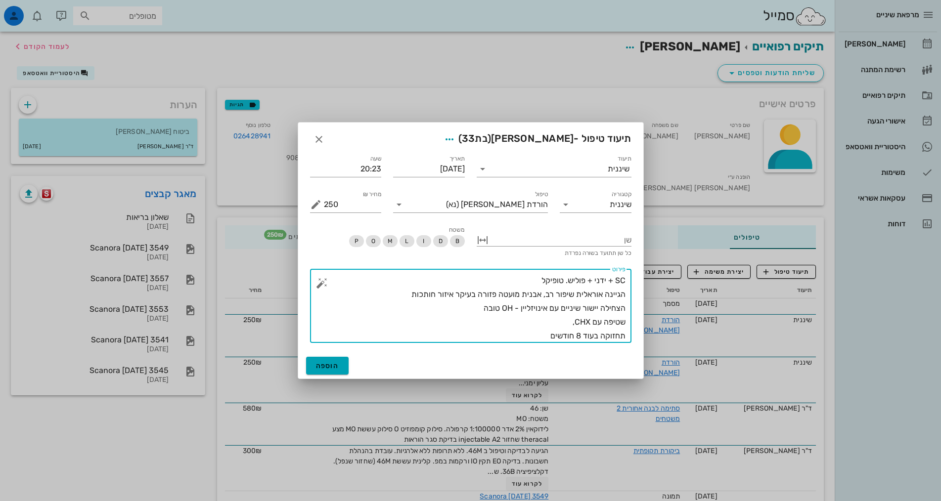
type textarea "SC + ידני + פוליש. טופיקל הגיינה אוראלית שיפור רב, אבנית מועטה פזורה בעיקר איזו…"
click at [324, 367] on span "הוספה" at bounding box center [327, 366] width 23 height 8
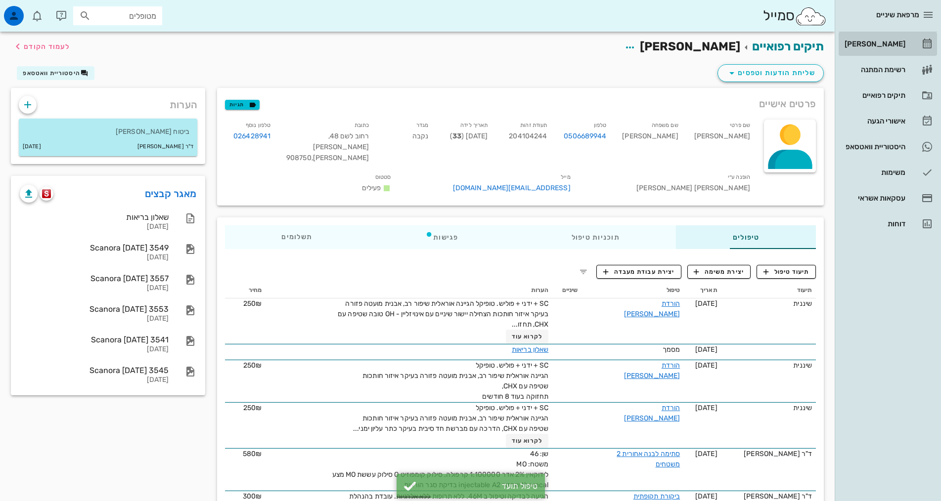
click at [889, 40] on div "[PERSON_NAME]" at bounding box center [873, 44] width 63 height 8
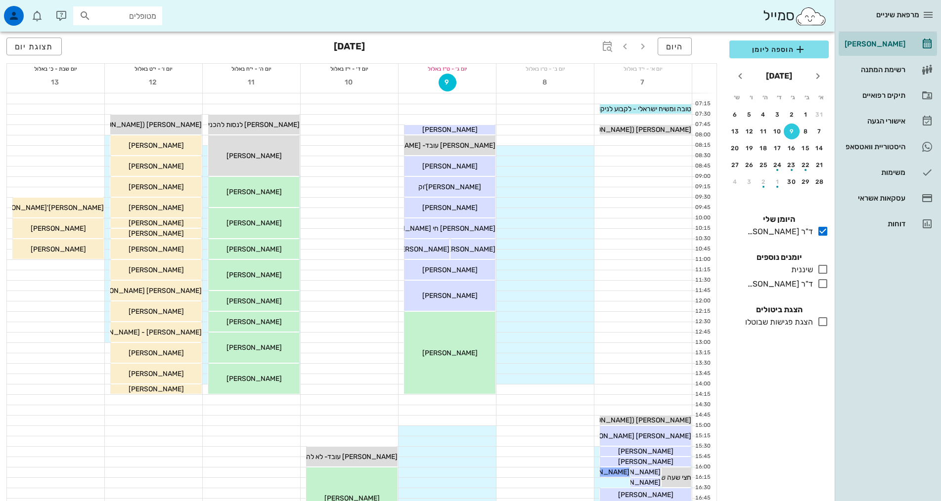
click at [825, 266] on icon at bounding box center [823, 269] width 12 height 12
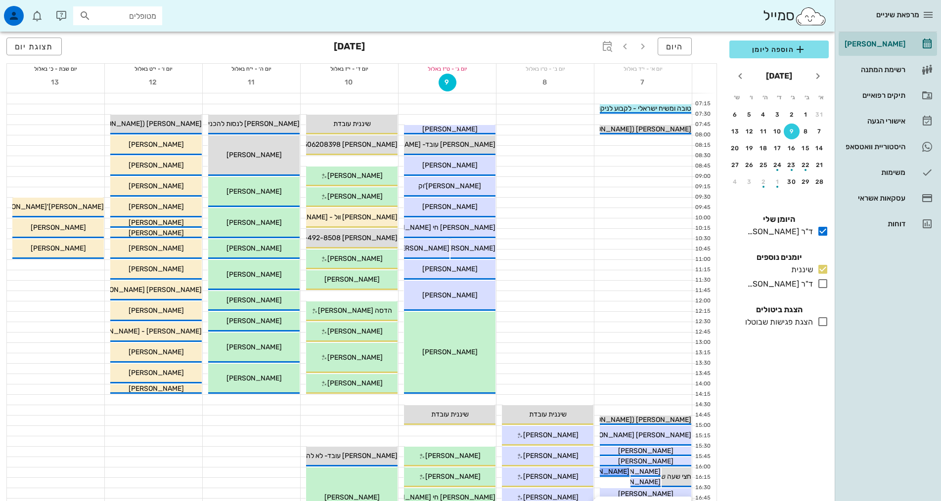
scroll to position [247, 0]
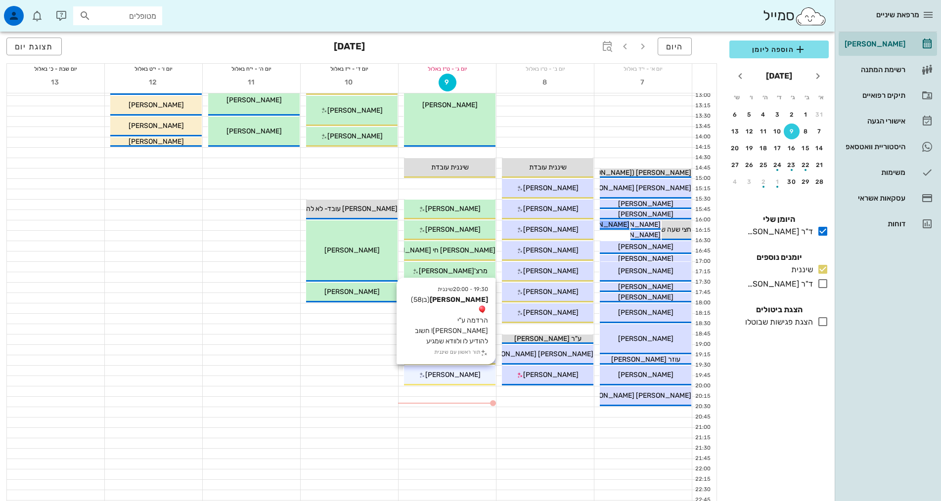
click at [435, 377] on span "[PERSON_NAME]" at bounding box center [452, 375] width 55 height 8
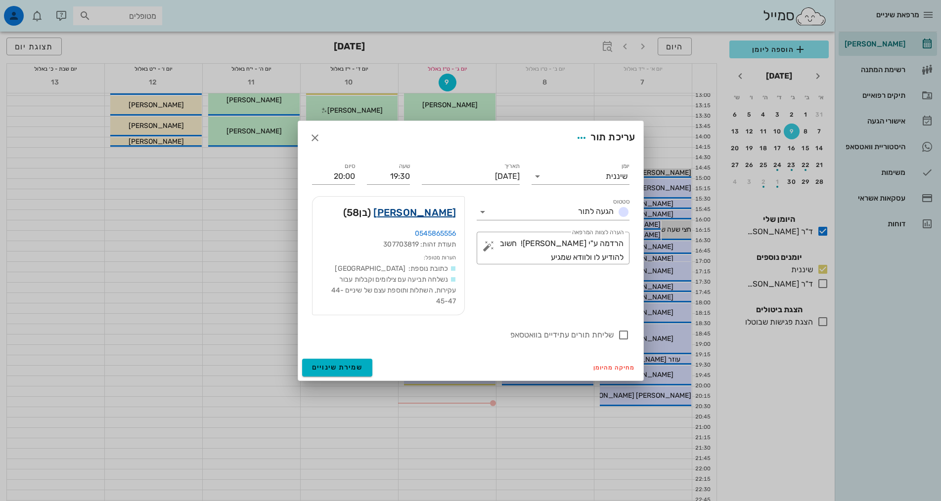
click at [443, 213] on link "[PERSON_NAME]" at bounding box center [414, 213] width 83 height 16
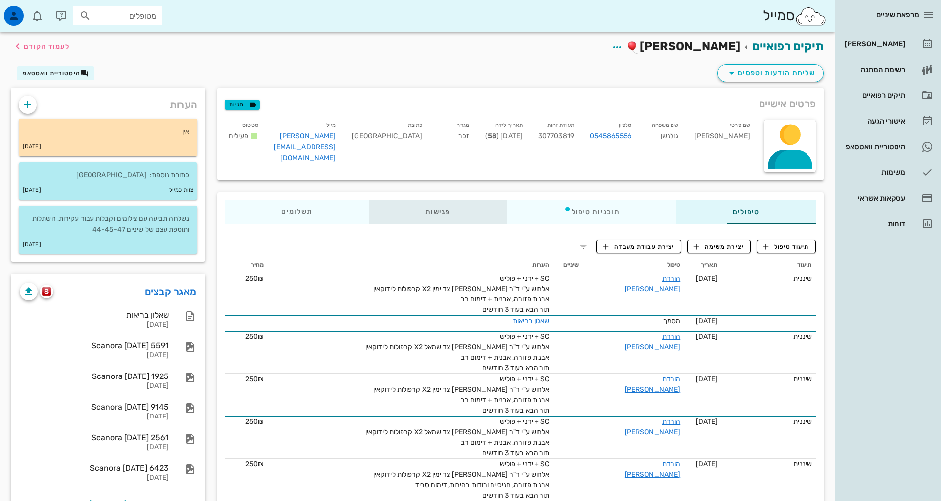
click at [391, 212] on div "פגישות" at bounding box center [438, 212] width 138 height 24
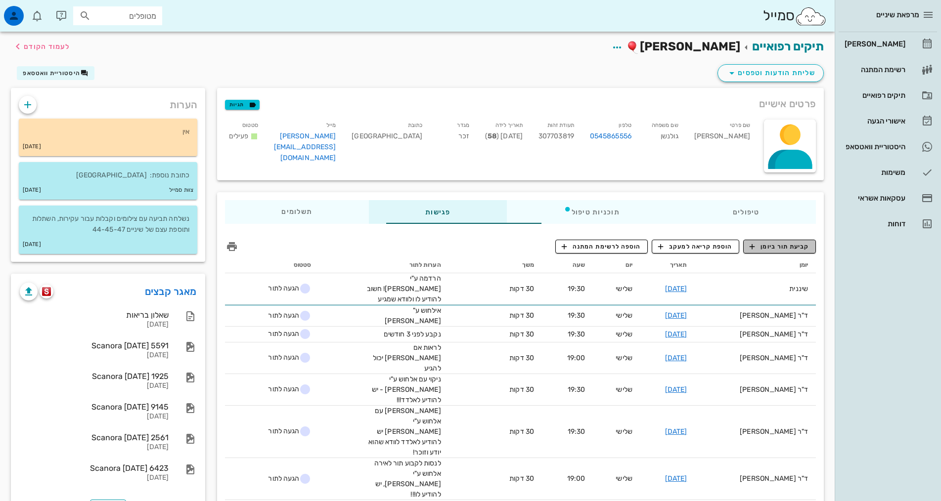
click at [778, 240] on button "קביעת תור ביומן" at bounding box center [779, 247] width 73 height 14
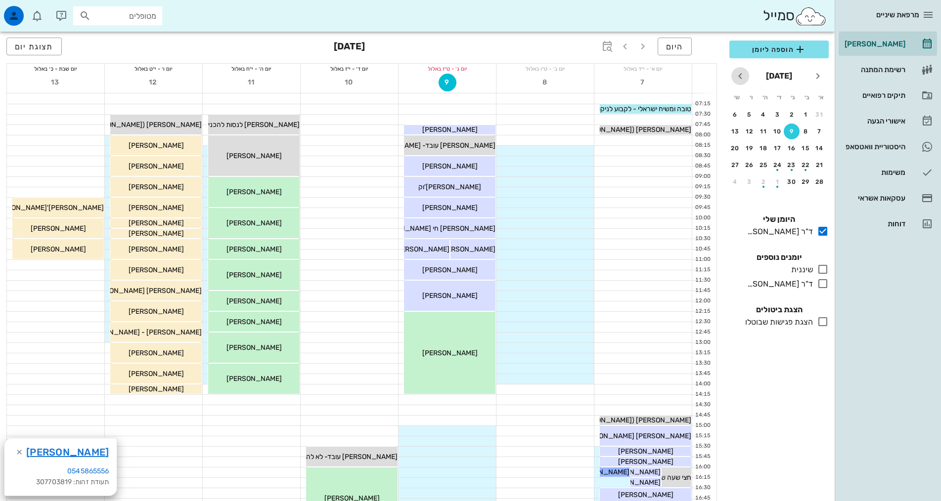
click at [739, 80] on icon "חודש הבא" at bounding box center [740, 76] width 12 height 12
click at [782, 119] on button "3" at bounding box center [778, 115] width 16 height 16
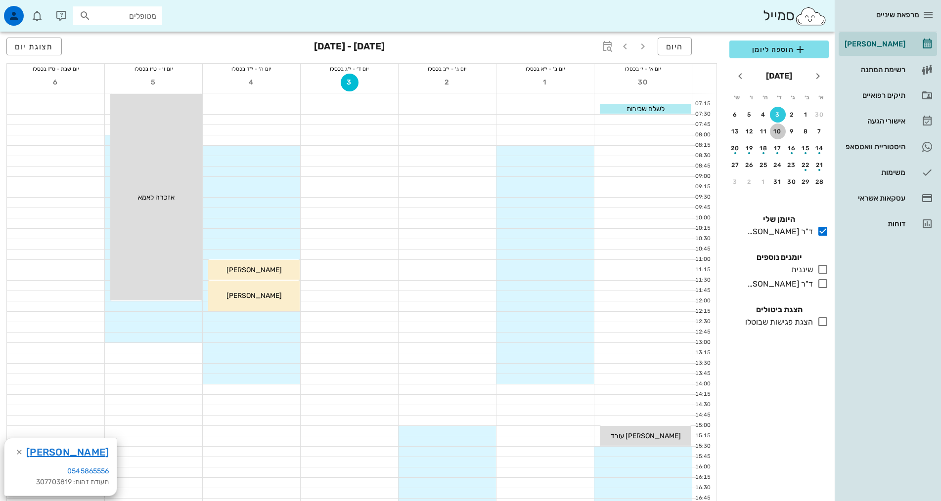
click at [782, 134] on div "10" at bounding box center [778, 131] width 16 height 7
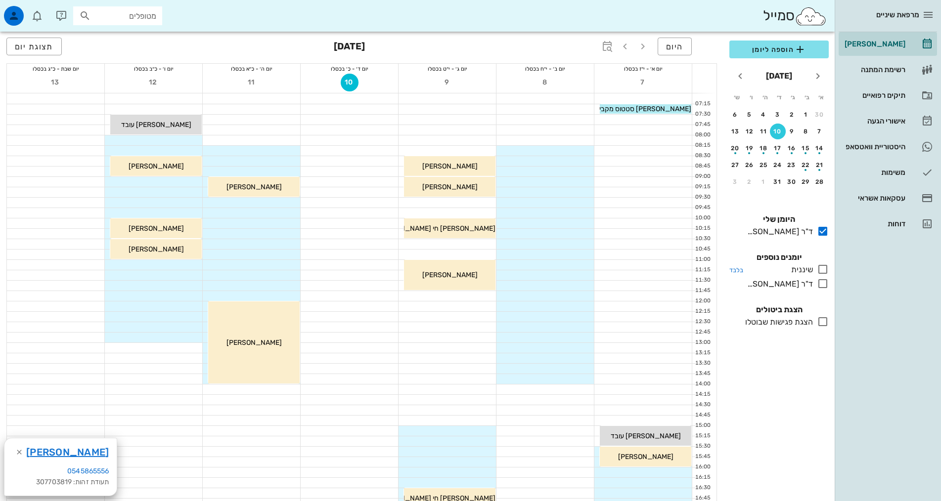
click at [820, 270] on icon at bounding box center [823, 269] width 12 height 12
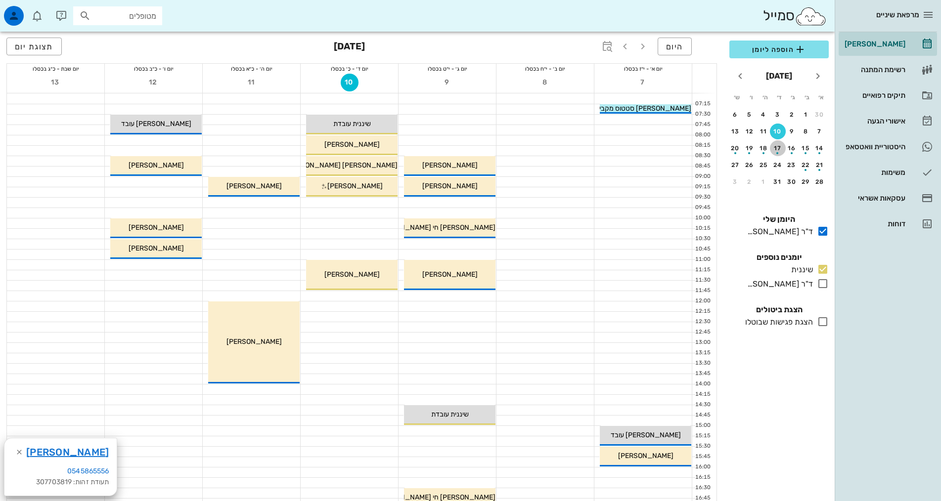
click at [779, 150] on div "button" at bounding box center [778, 150] width 16 height 5
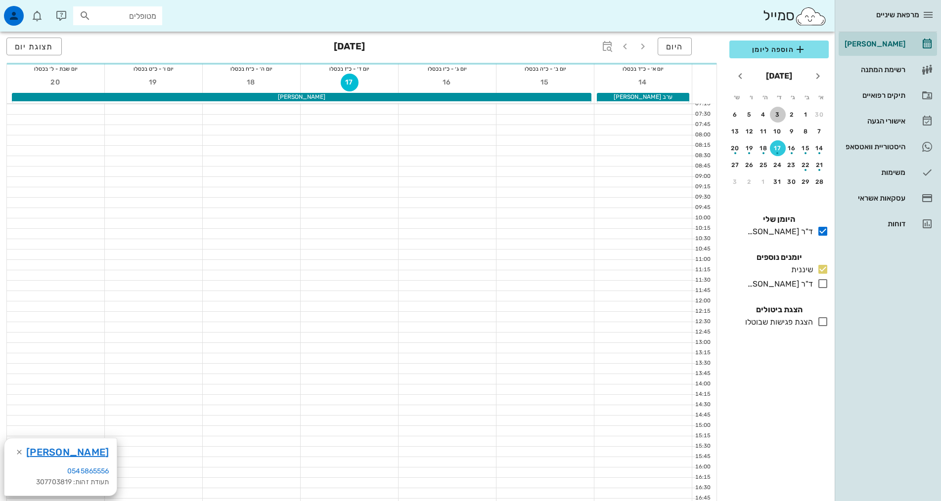
click at [781, 116] on div "3" at bounding box center [778, 114] width 16 height 7
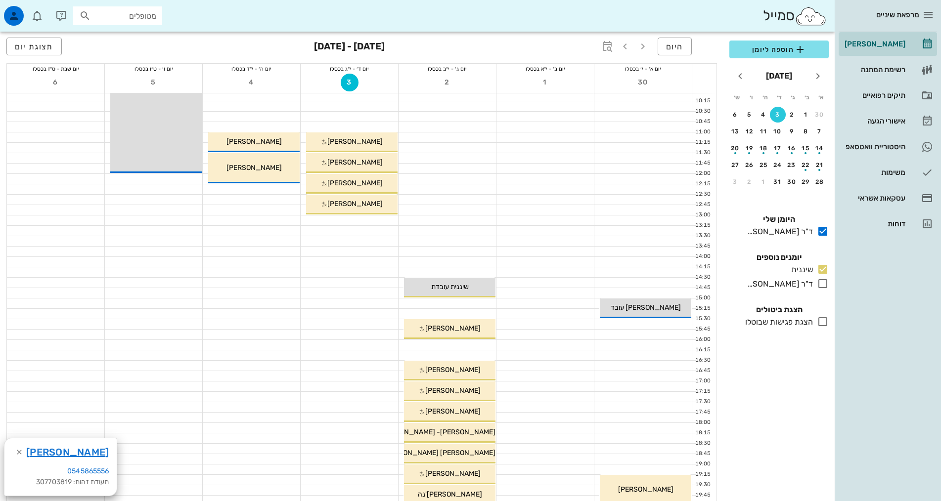
scroll to position [247, 0]
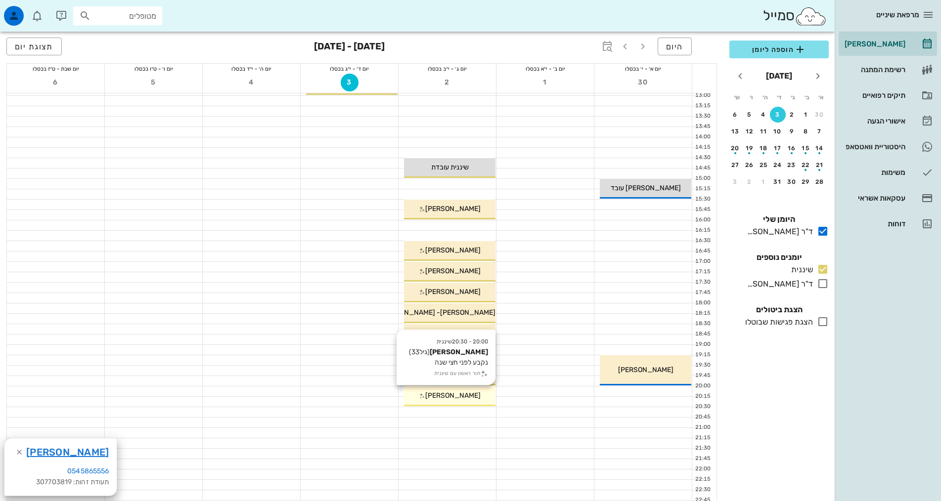
click at [429, 391] on div "[PERSON_NAME]" at bounding box center [449, 395] width 91 height 10
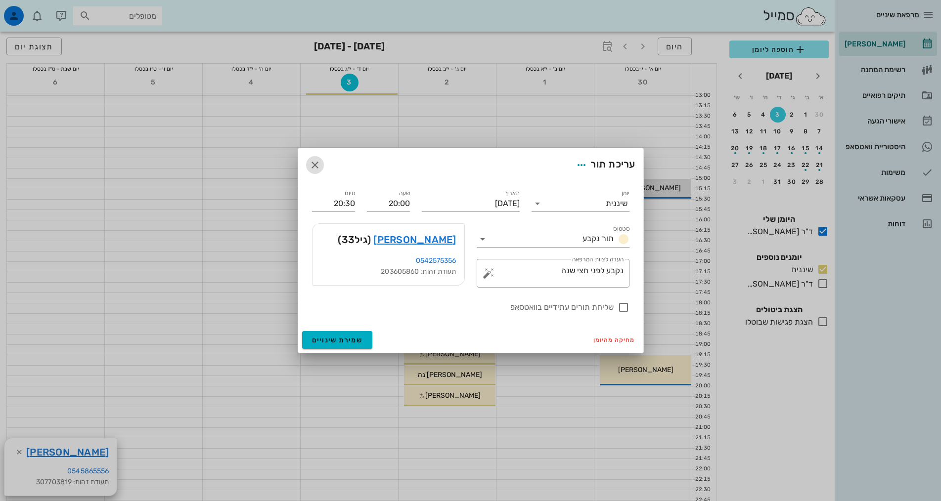
click at [308, 162] on span "button" at bounding box center [315, 165] width 18 height 12
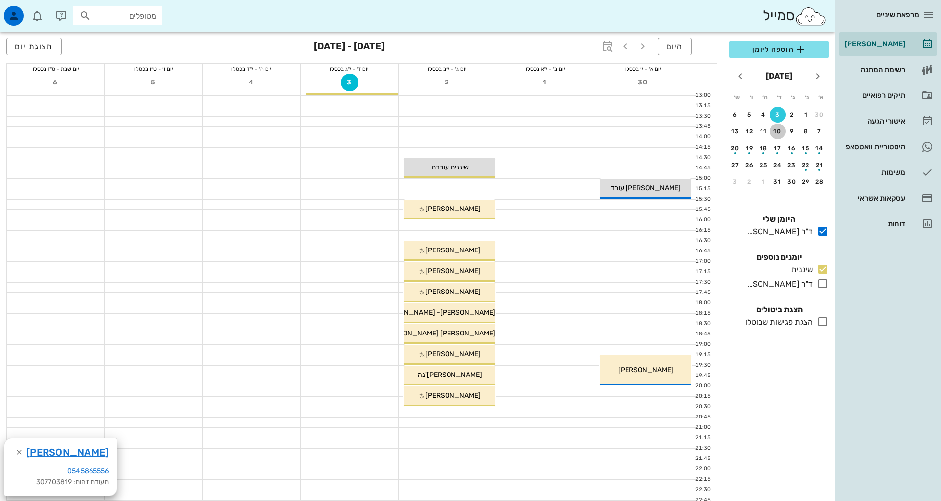
click at [775, 127] on button "10" at bounding box center [778, 132] width 16 height 16
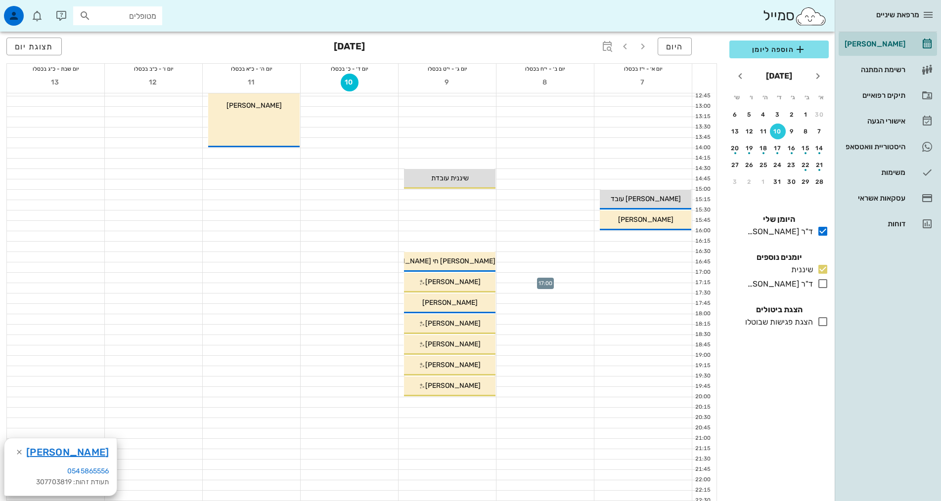
scroll to position [247, 0]
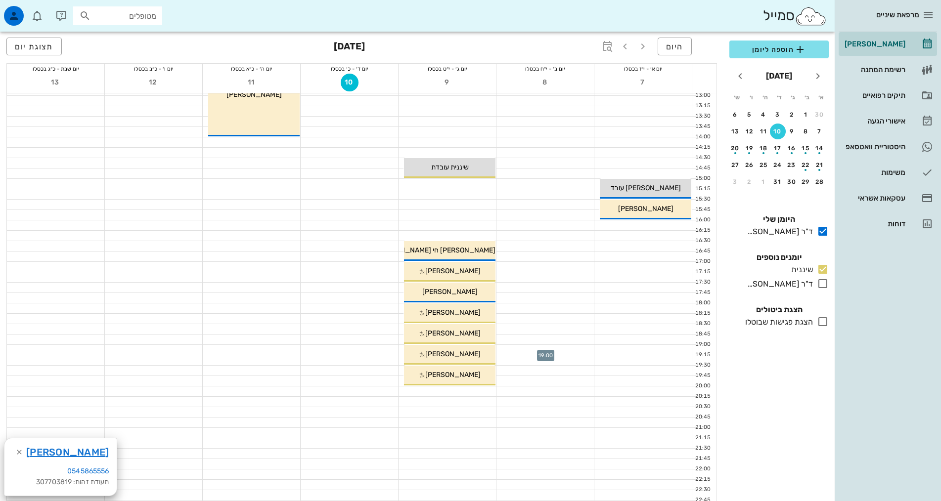
click at [560, 350] on div at bounding box center [544, 350] width 97 height 10
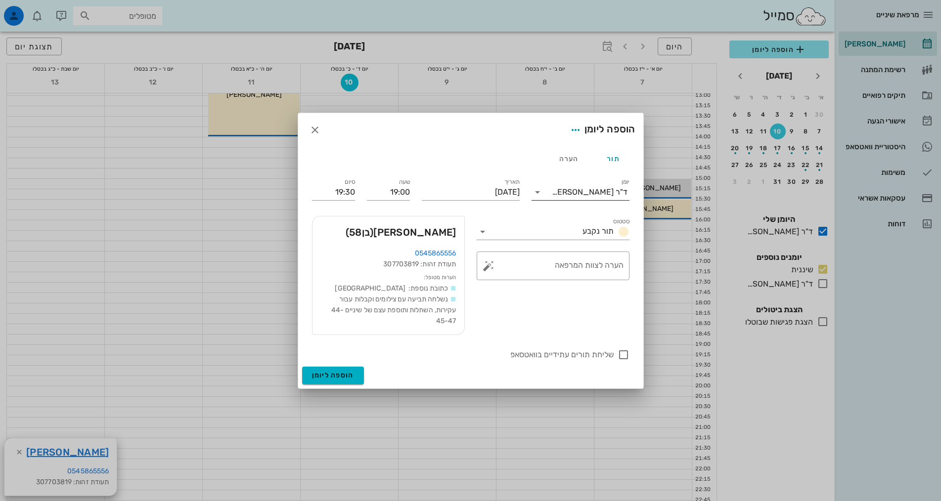
click at [602, 189] on div "ד"ר [PERSON_NAME]" at bounding box center [590, 192] width 76 height 9
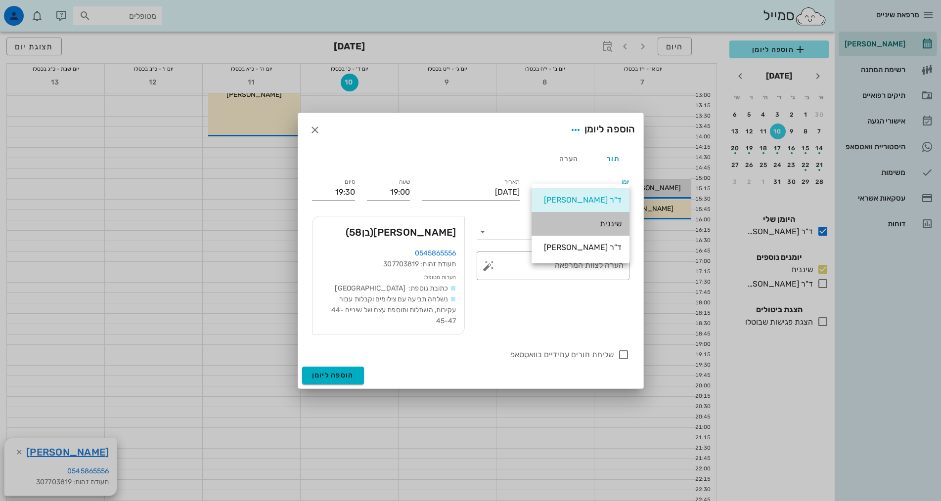
click at [602, 224] on div "שיננית" at bounding box center [580, 223] width 82 height 9
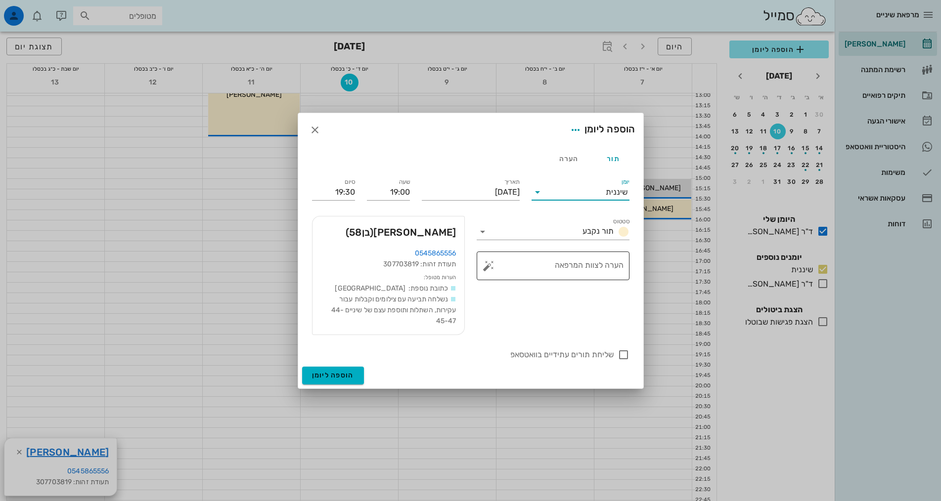
click at [589, 260] on div "הערה לצוות המרפאה" at bounding box center [556, 266] width 133 height 29
type textarea "נקבע לפני 3 חודשים"
click at [345, 379] on span "הוספה ליומן" at bounding box center [333, 375] width 42 height 8
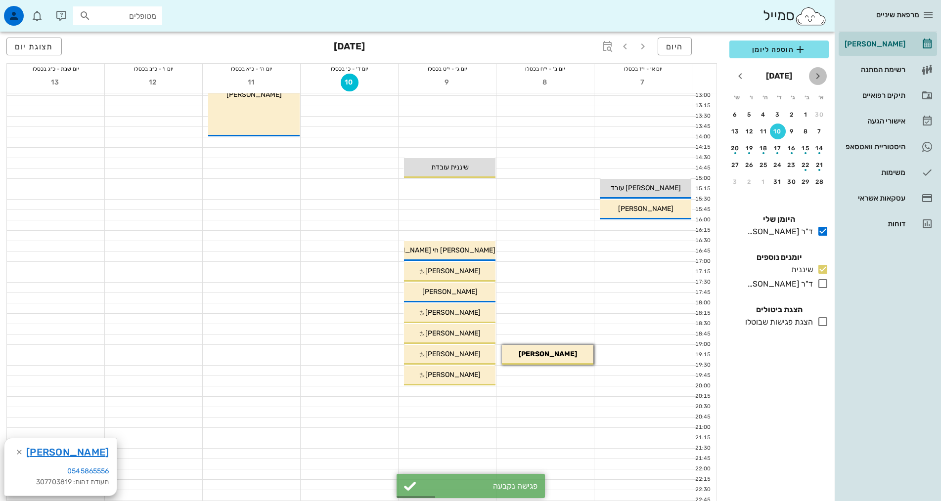
click at [820, 74] on icon "חודש שעבר" at bounding box center [818, 76] width 12 height 12
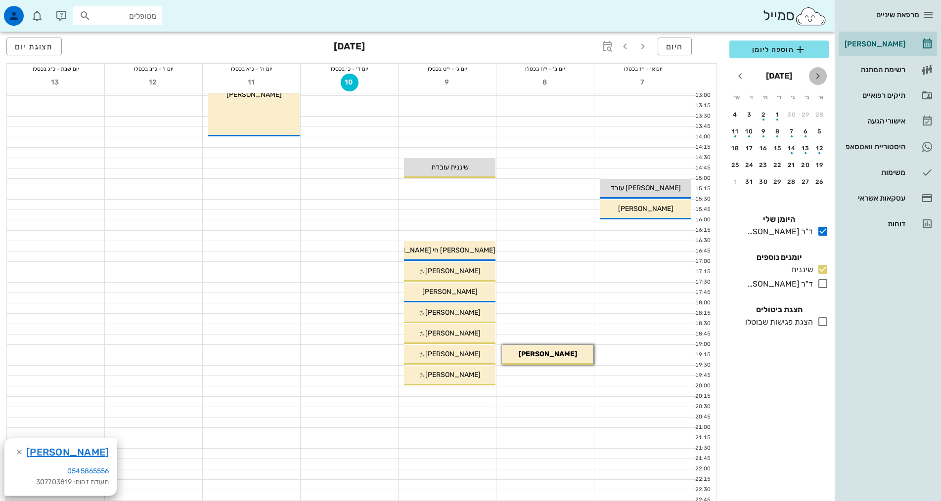
click at [820, 74] on icon "חודש שעבר" at bounding box center [818, 76] width 12 height 12
click at [790, 181] on div "30" at bounding box center [791, 181] width 16 height 7
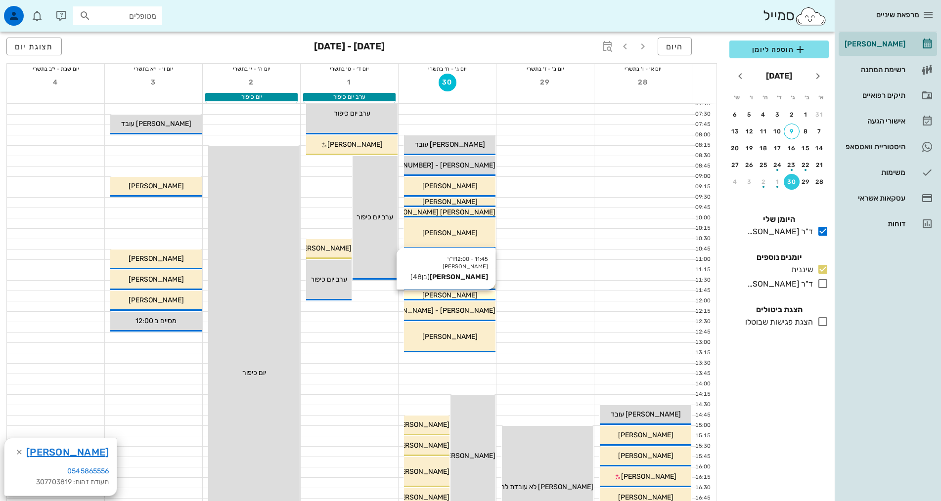
click at [474, 298] on div "[PERSON_NAME]" at bounding box center [449, 295] width 91 height 10
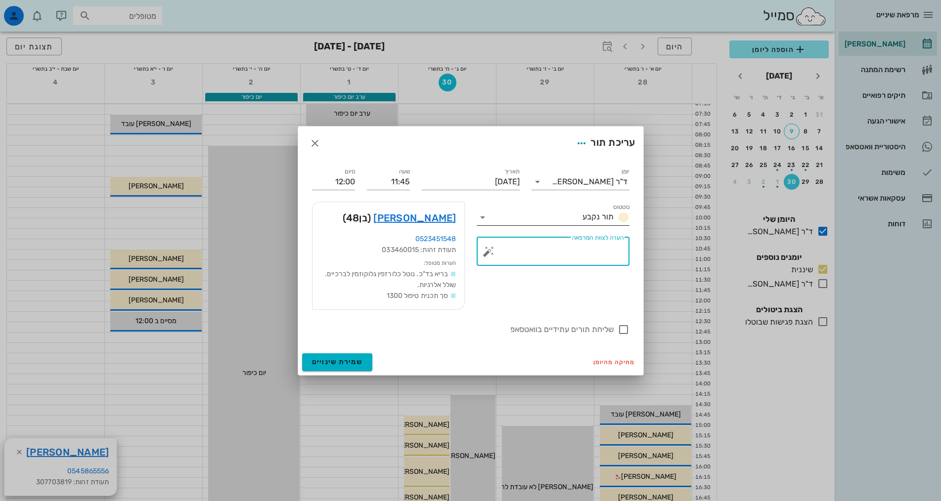
drag, startPoint x: 585, startPoint y: 251, endPoint x: 596, endPoint y: 224, distance: 29.1
click at [587, 251] on textarea "הערה לצוות המרפאה" at bounding box center [556, 254] width 133 height 24
type textarea "להקדים לשעה מוקדמת יותר"
click at [351, 363] on span "שמירת שינויים" at bounding box center [337, 362] width 51 height 8
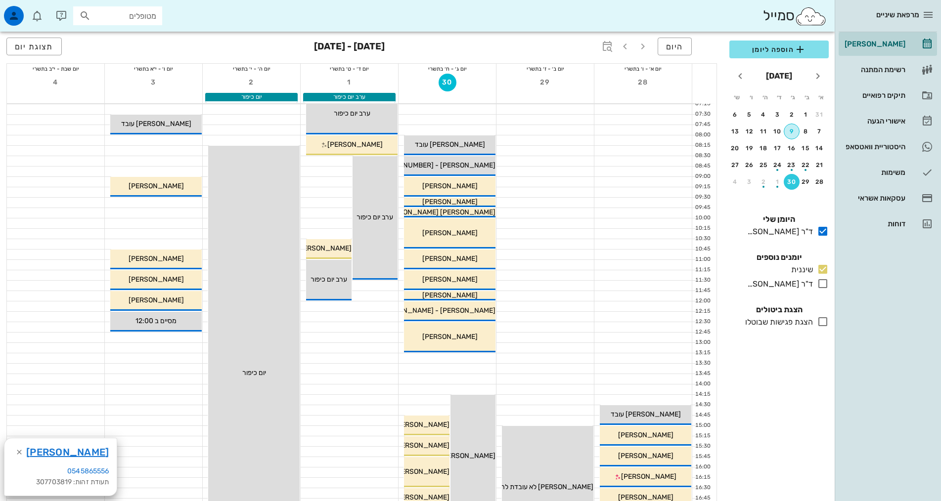
click at [794, 133] on div "9" at bounding box center [791, 131] width 15 height 7
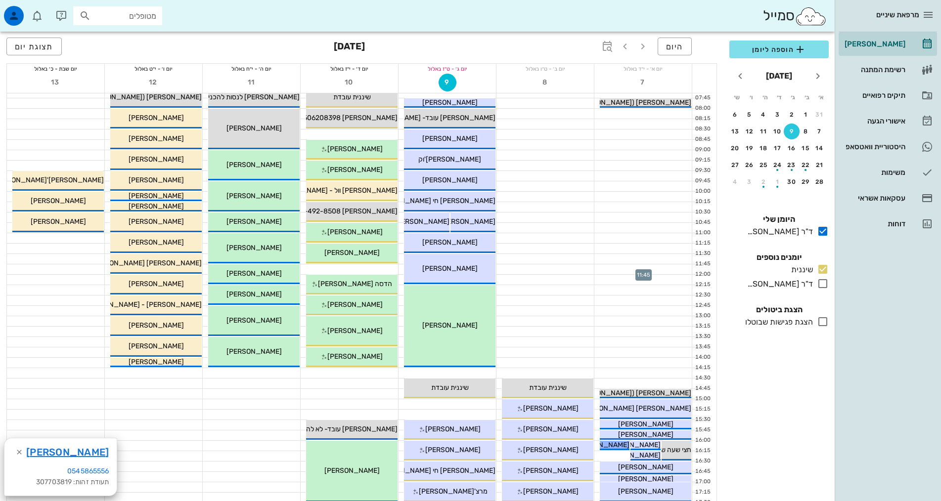
scroll to position [41, 0]
